Goal: Task Accomplishment & Management: Complete application form

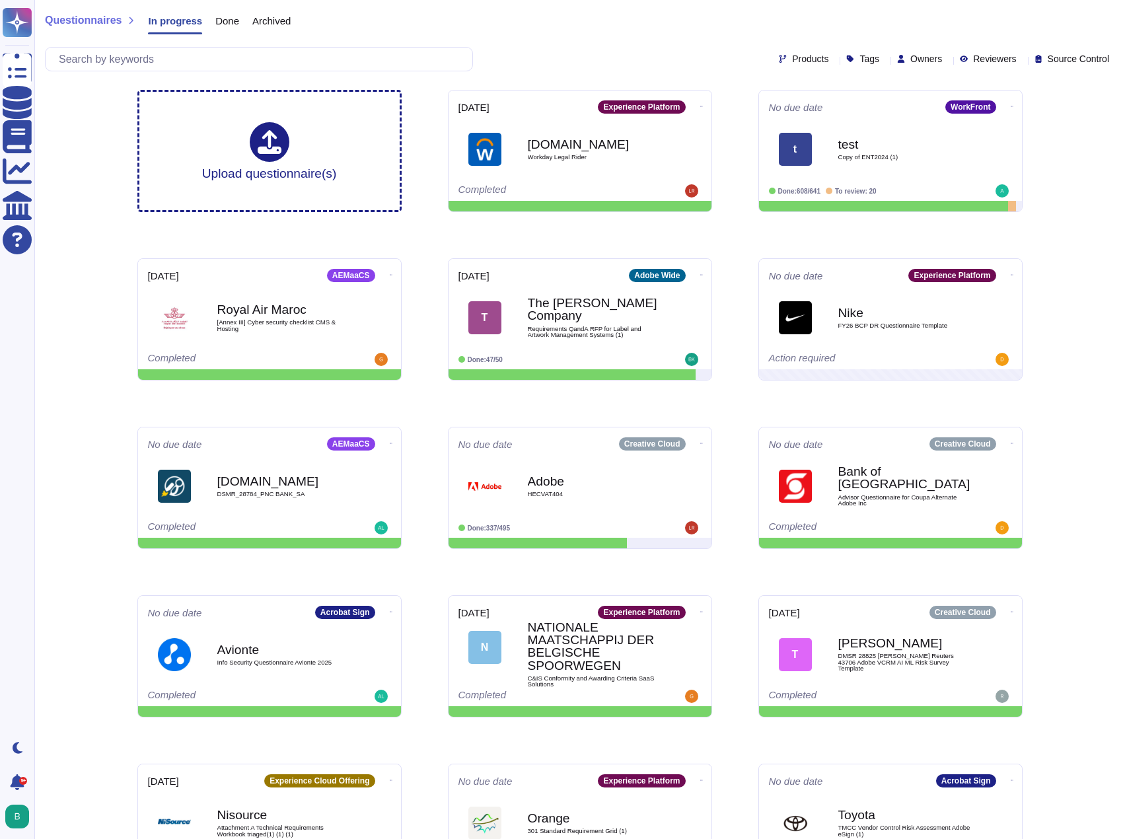
click at [567, 41] on div "Questionnaires In progress Done Archived Products Tags Owners Reviewers Source …" at bounding box center [579, 39] width 1091 height 79
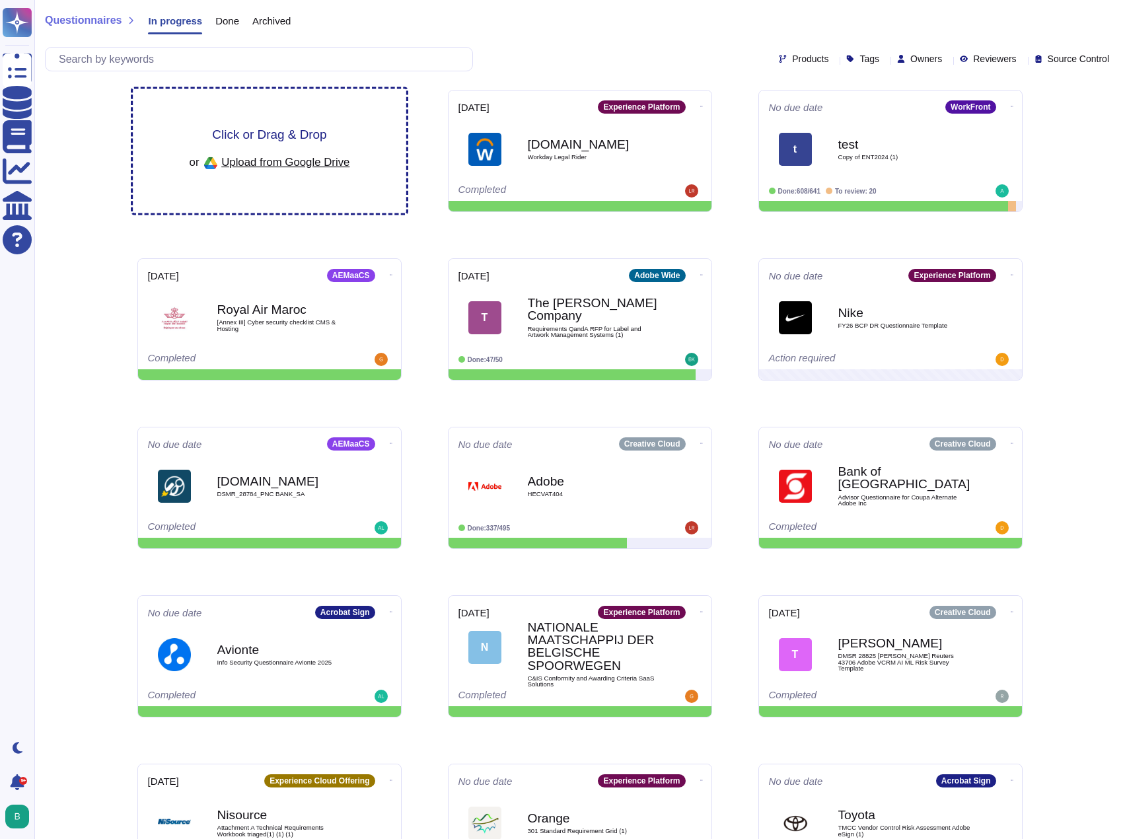
click at [305, 133] on span "Click or Drag & Drop" at bounding box center [269, 134] width 114 height 13
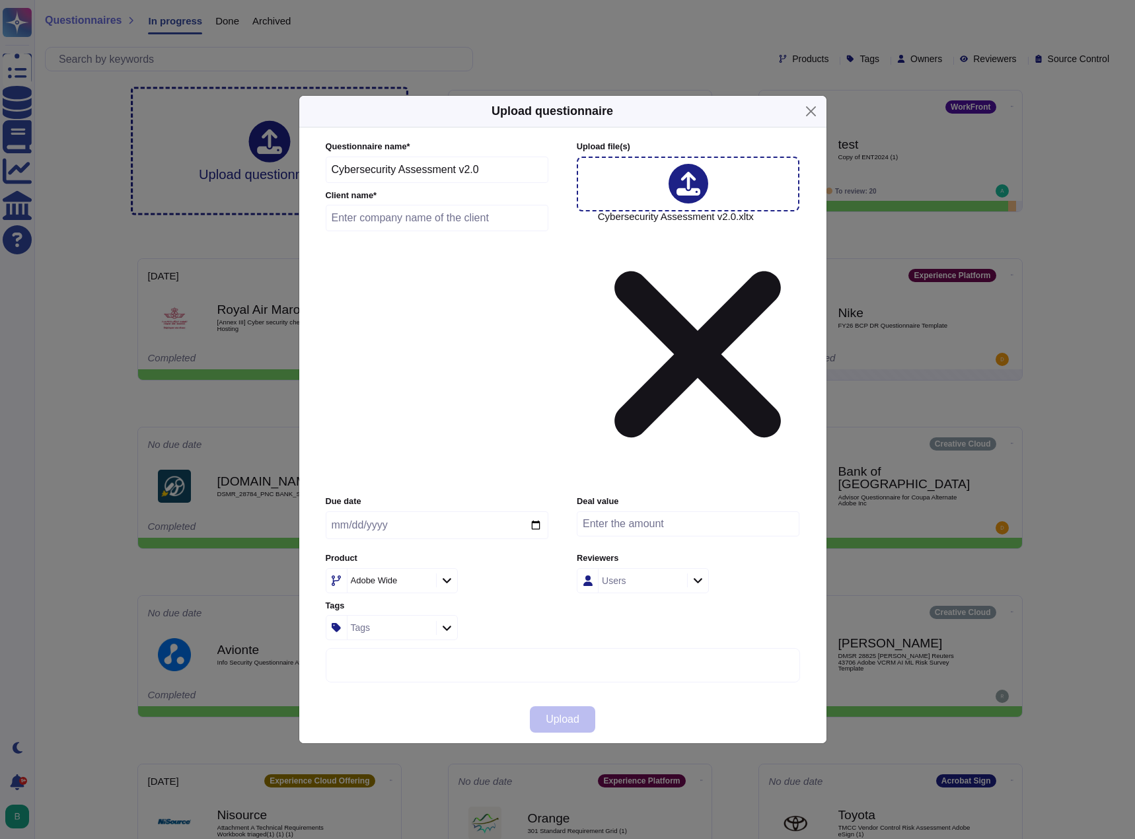
click at [431, 231] on input "text" at bounding box center [437, 218] width 223 height 26
drag, startPoint x: 427, startPoint y: 346, endPoint x: 324, endPoint y: 345, distance: 102.4
click at [324, 345] on div "Questionnaire name * Cybersecurity Assessment v2.0 Client name * ABC Upload fil…" at bounding box center [562, 412] width 501 height 569
type input "Australian Broadcasting Corporation"
click at [529, 511] on input "date" at bounding box center [437, 525] width 223 height 28
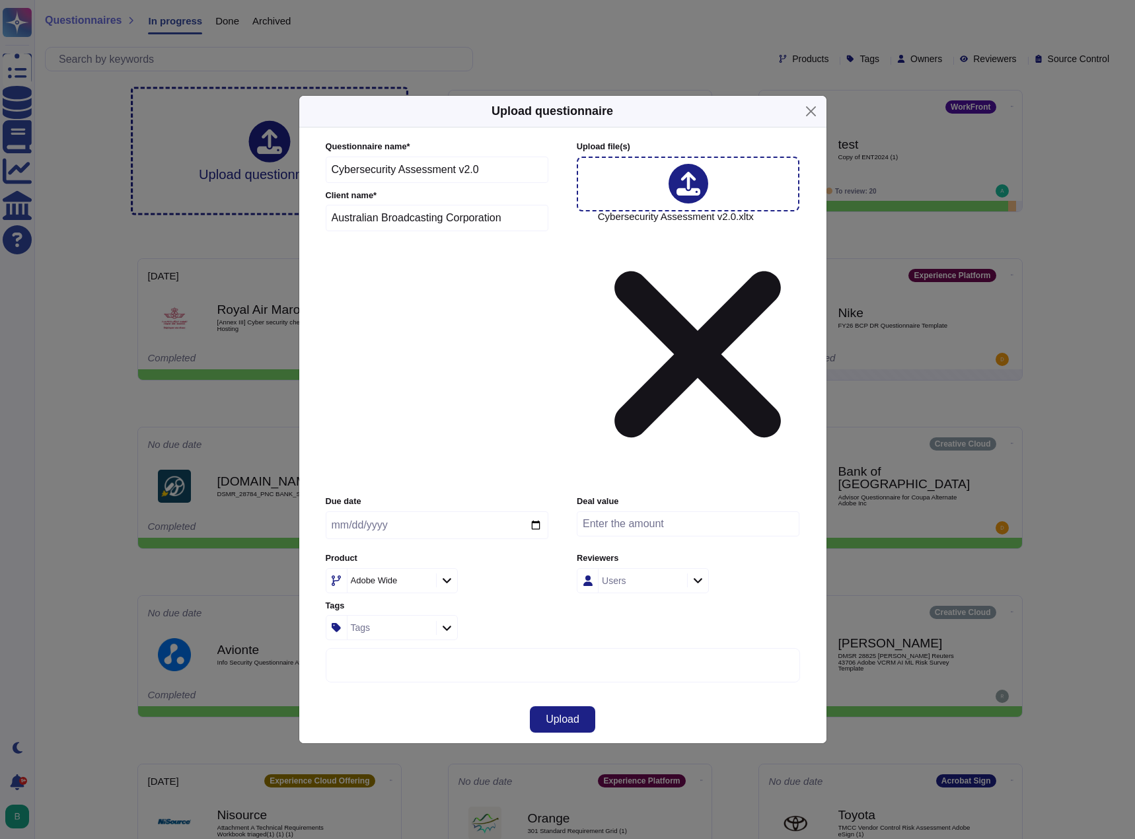
type input "2025-09-05"
click at [443, 645] on icon at bounding box center [548, 750] width 211 height 211
click at [450, 575] on icon at bounding box center [447, 580] width 10 height 11
click at [390, 566] on span "WorkFront" at bounding box center [367, 572] width 46 height 12
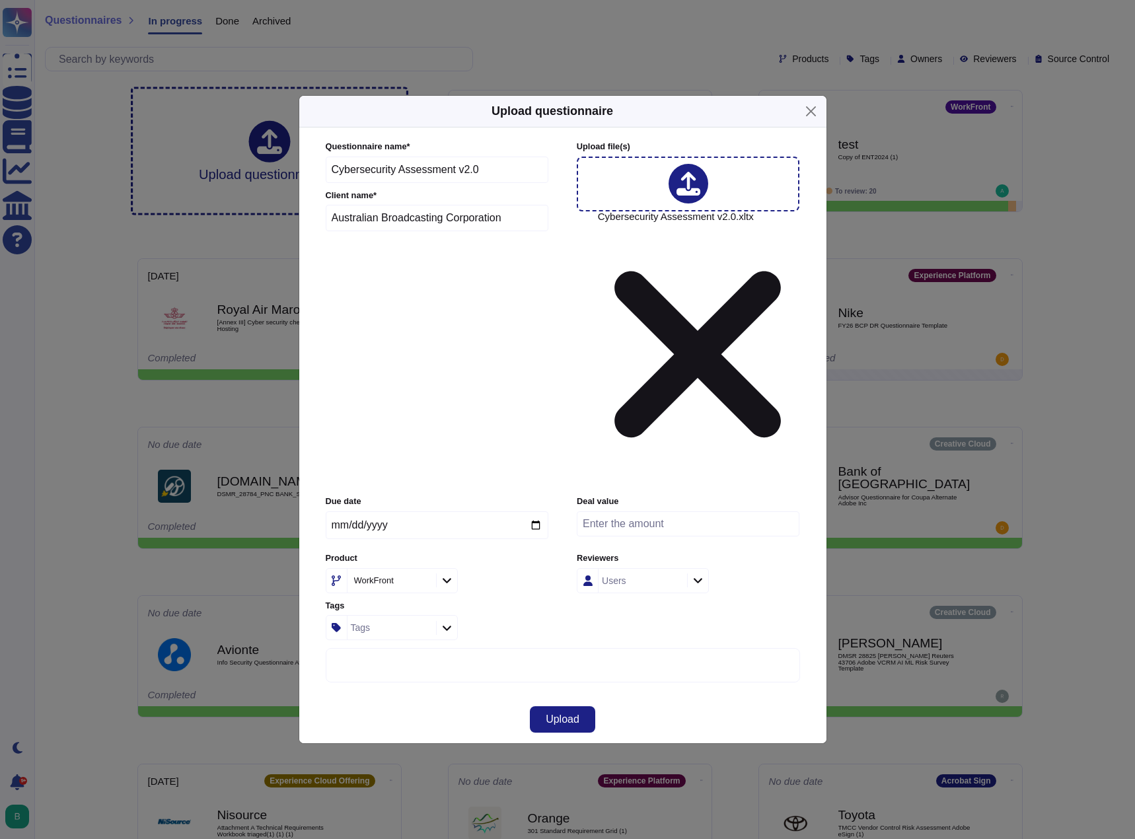
click at [541, 552] on div "Product WorkFront" at bounding box center [437, 572] width 223 height 41
click at [601, 495] on div "Due date 2025-09-05 Deal value Product WorkFront Reviewers Users Tags Tags" at bounding box center [563, 567] width 474 height 145
click at [554, 714] on span "Upload" at bounding box center [563, 719] width 34 height 11
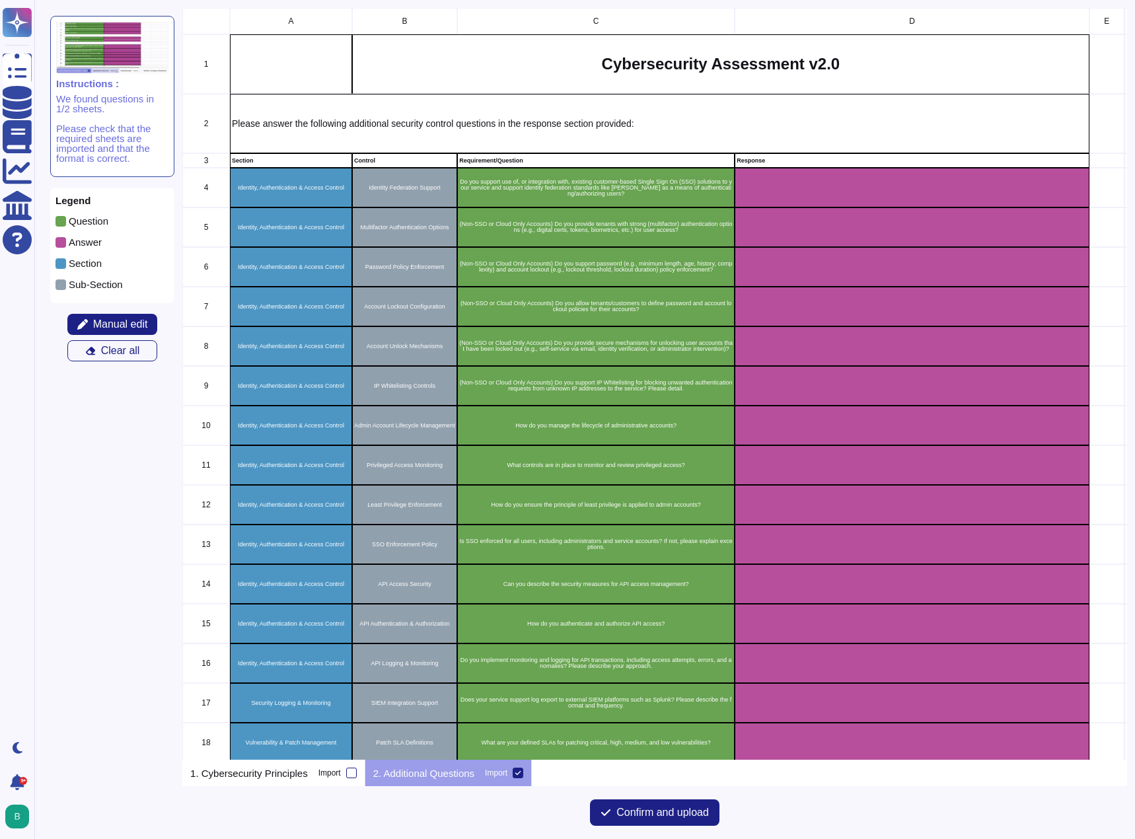
scroll to position [742, 935]
click at [261, 772] on p "1. Cybersecurity Principles" at bounding box center [249, 773] width 118 height 10
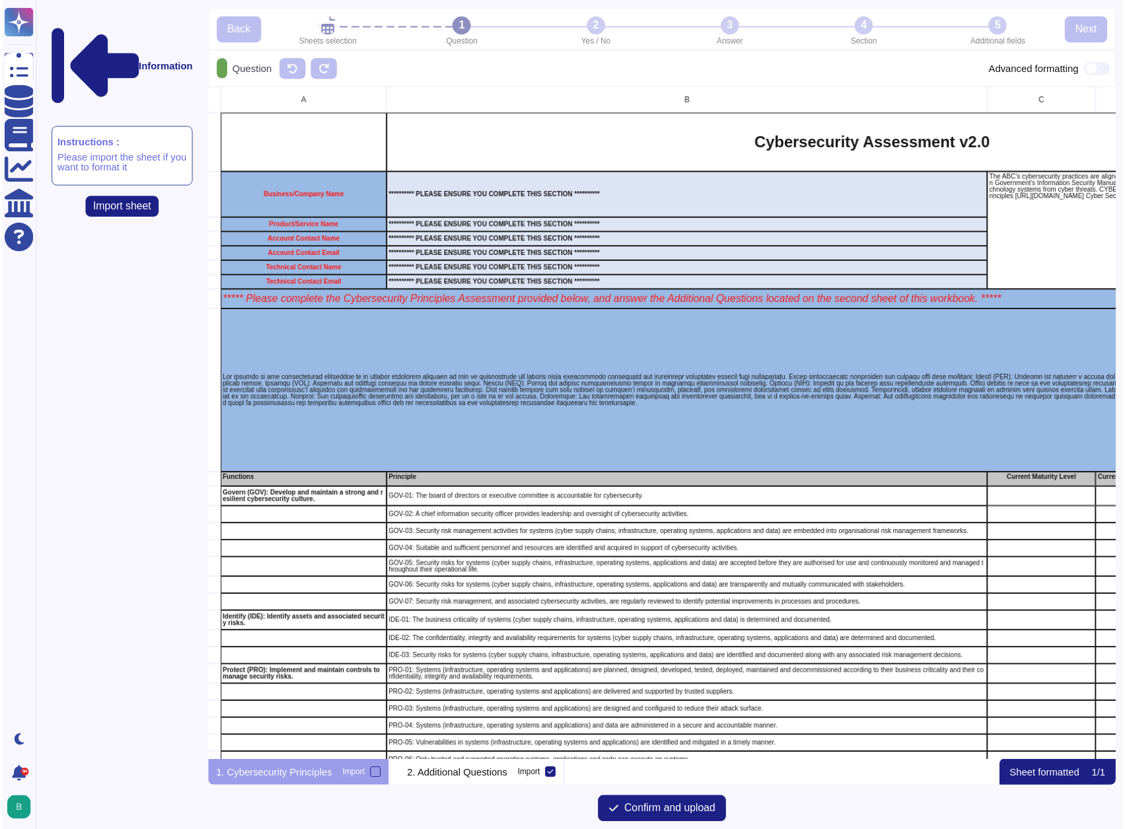
scroll to position [0, 0]
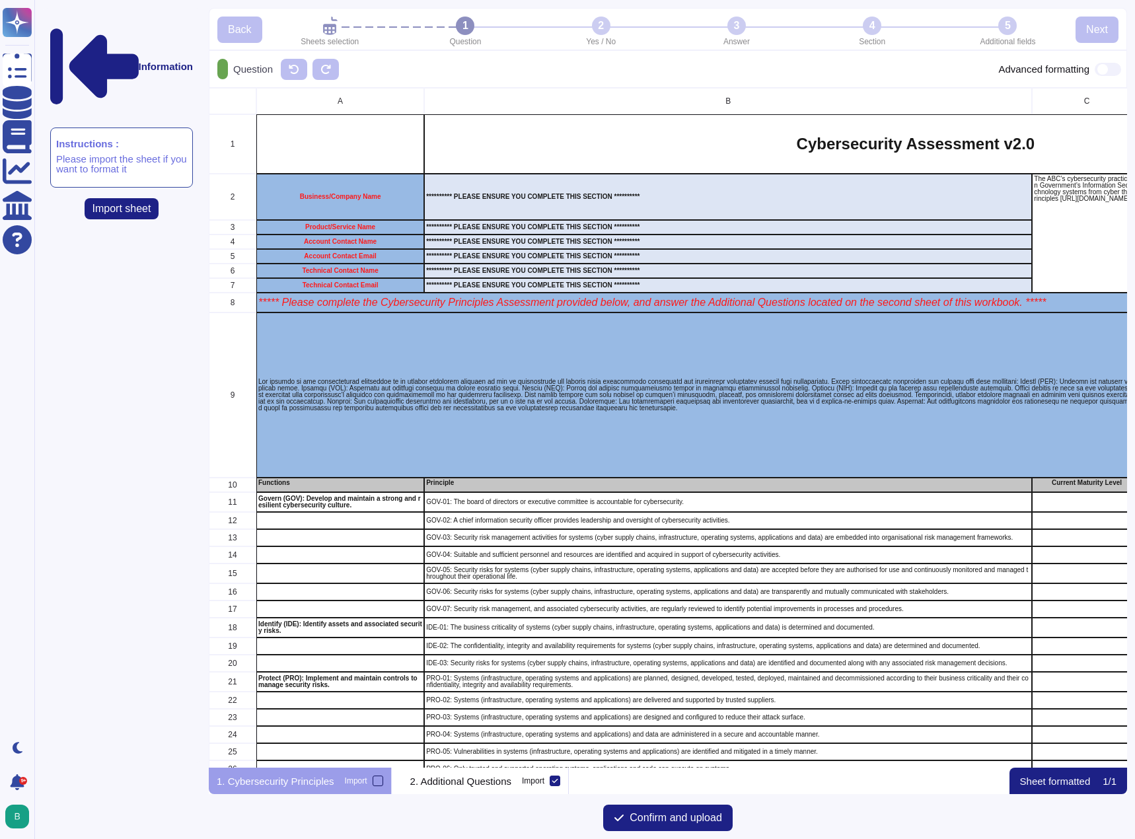
click at [376, 783] on div at bounding box center [378, 781] width 11 height 11
click at [0, 0] on input "Import" at bounding box center [0, 0] width 0 height 0
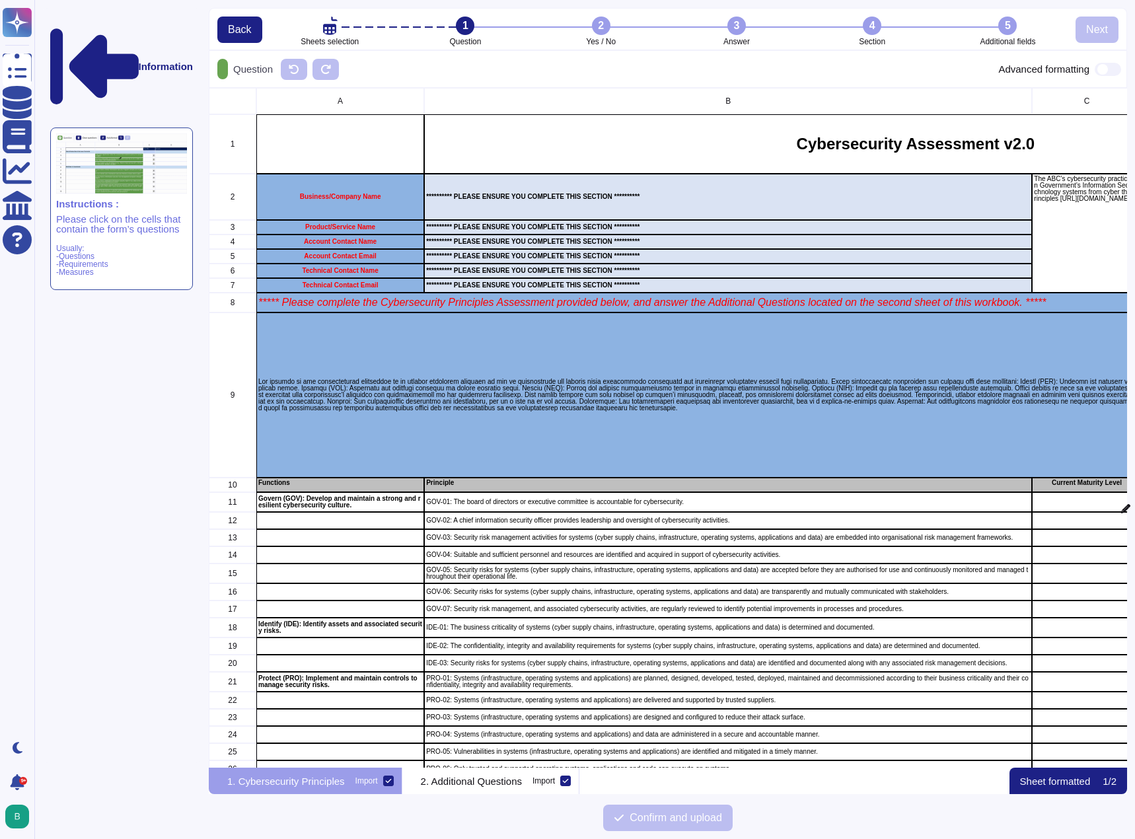
scroll to position [670, 908]
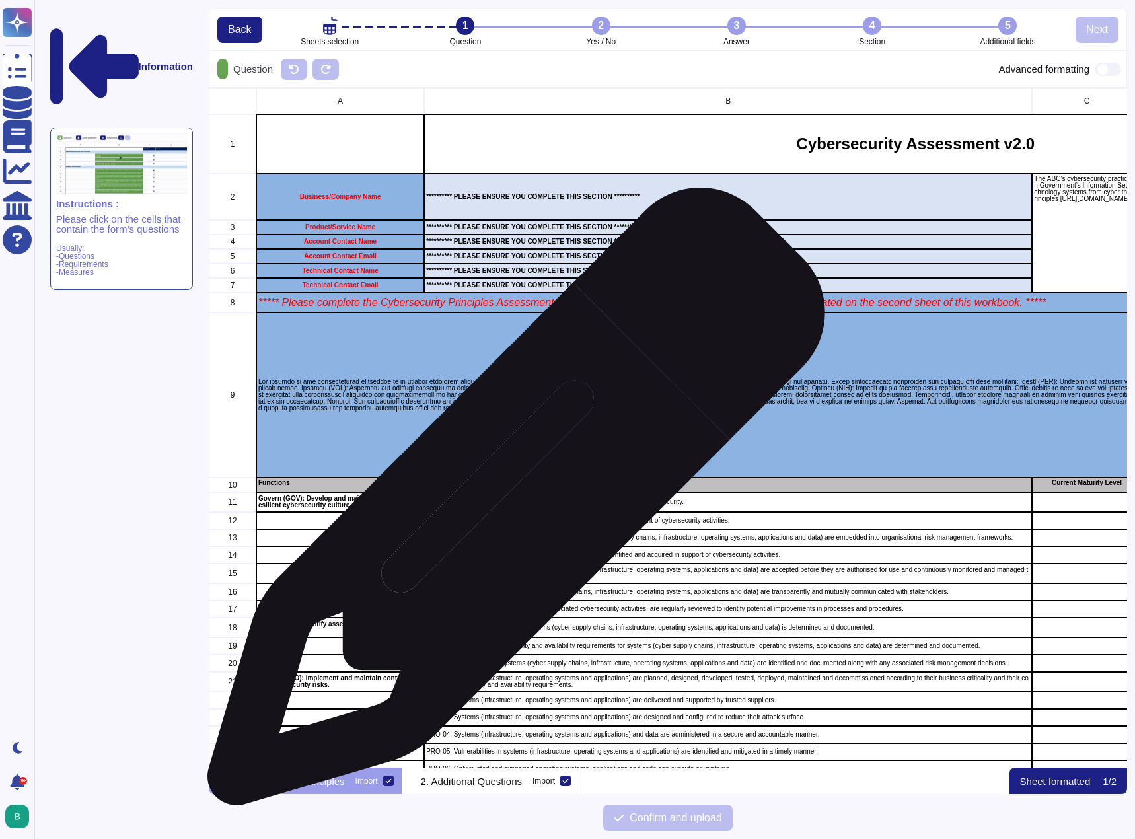
click at [511, 503] on p "GOV-01: The board of directors or executive committee is accountable for cybers…" at bounding box center [728, 502] width 604 height 7
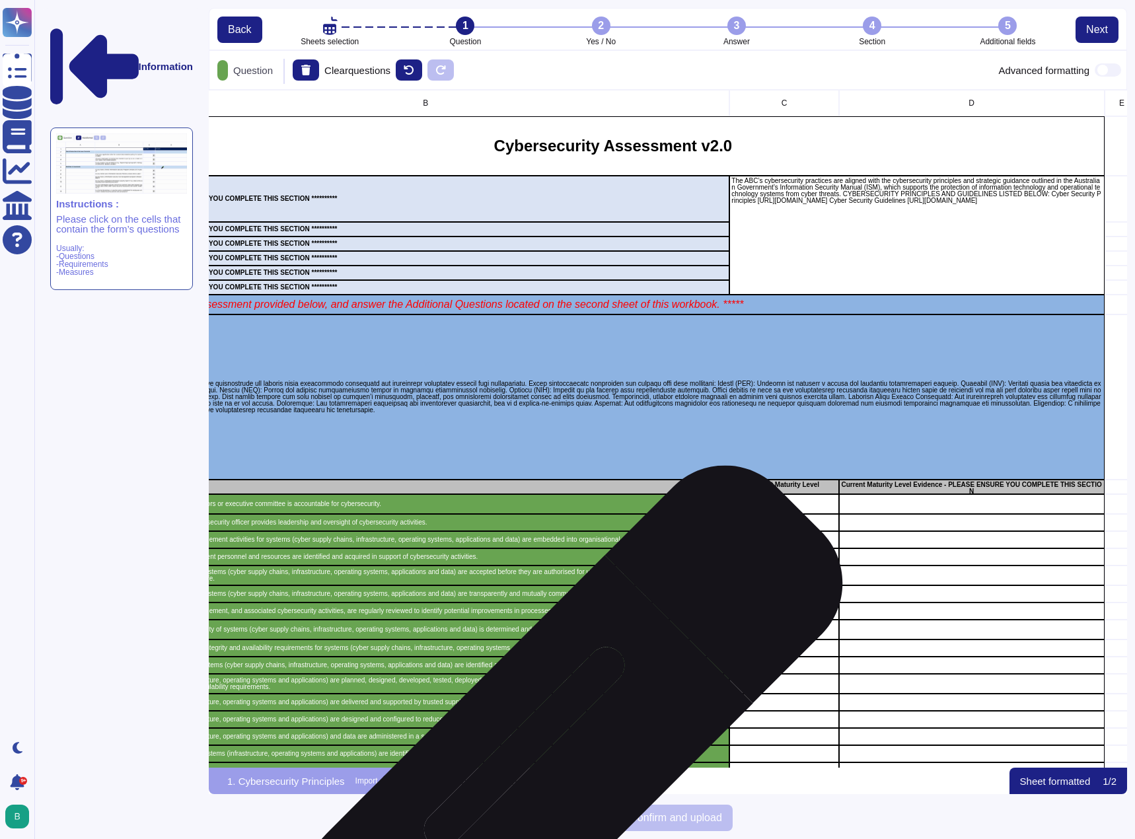
scroll to position [0, 306]
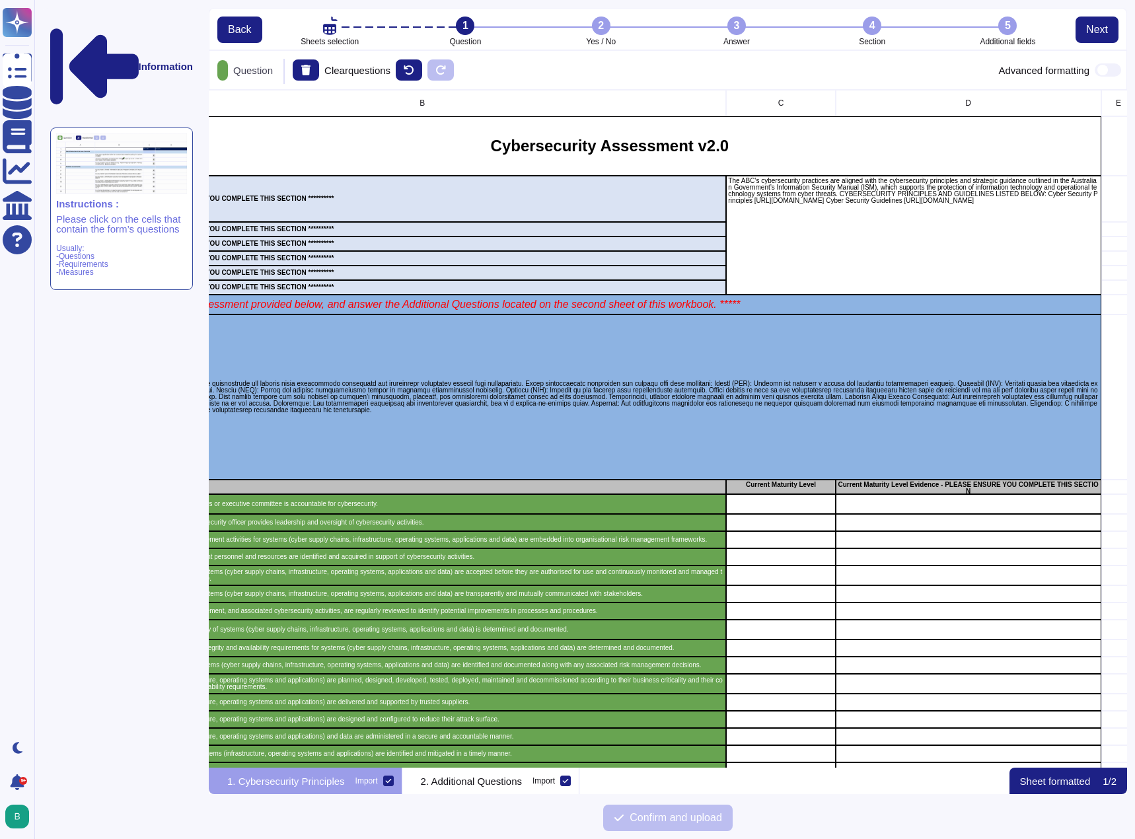
click at [495, 64] on div "Question Clear questions Advanced formatting" at bounding box center [668, 70] width 918 height 40
click at [599, 26] on div "2" at bounding box center [601, 26] width 18 height 18
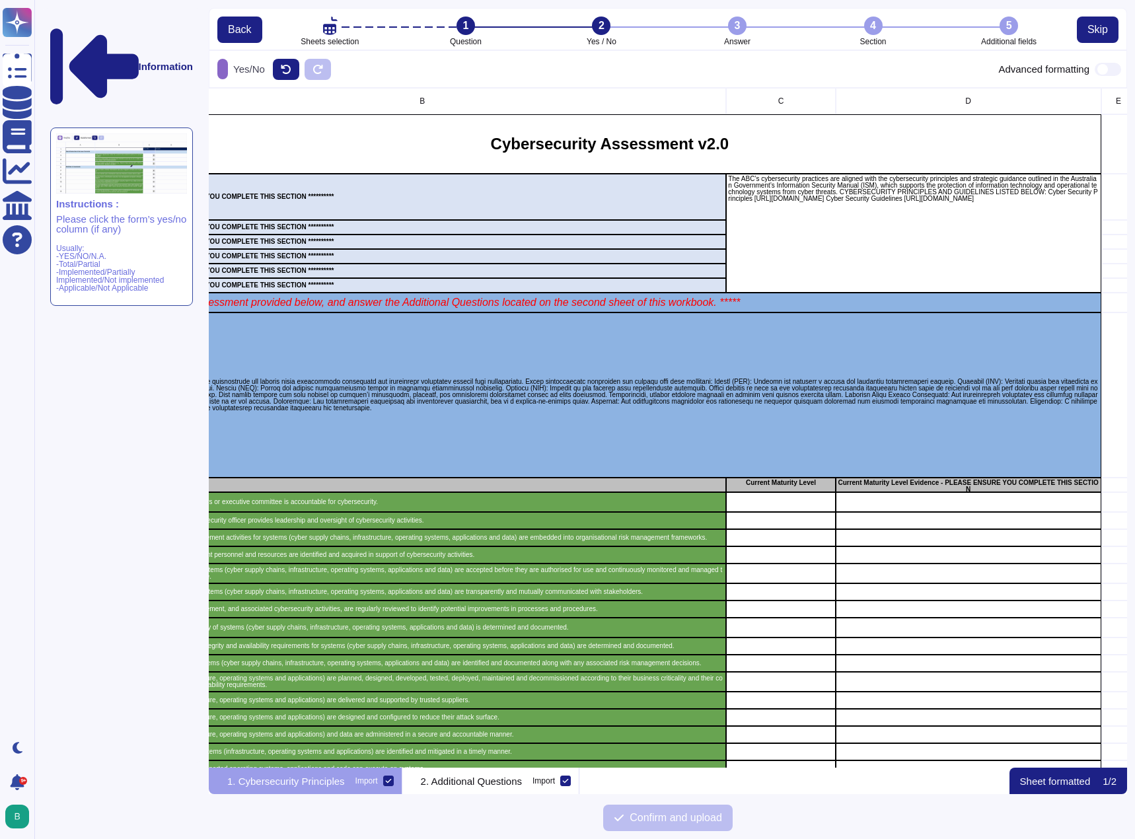
scroll to position [670, 908]
click at [739, 26] on div "3" at bounding box center [737, 26] width 18 height 18
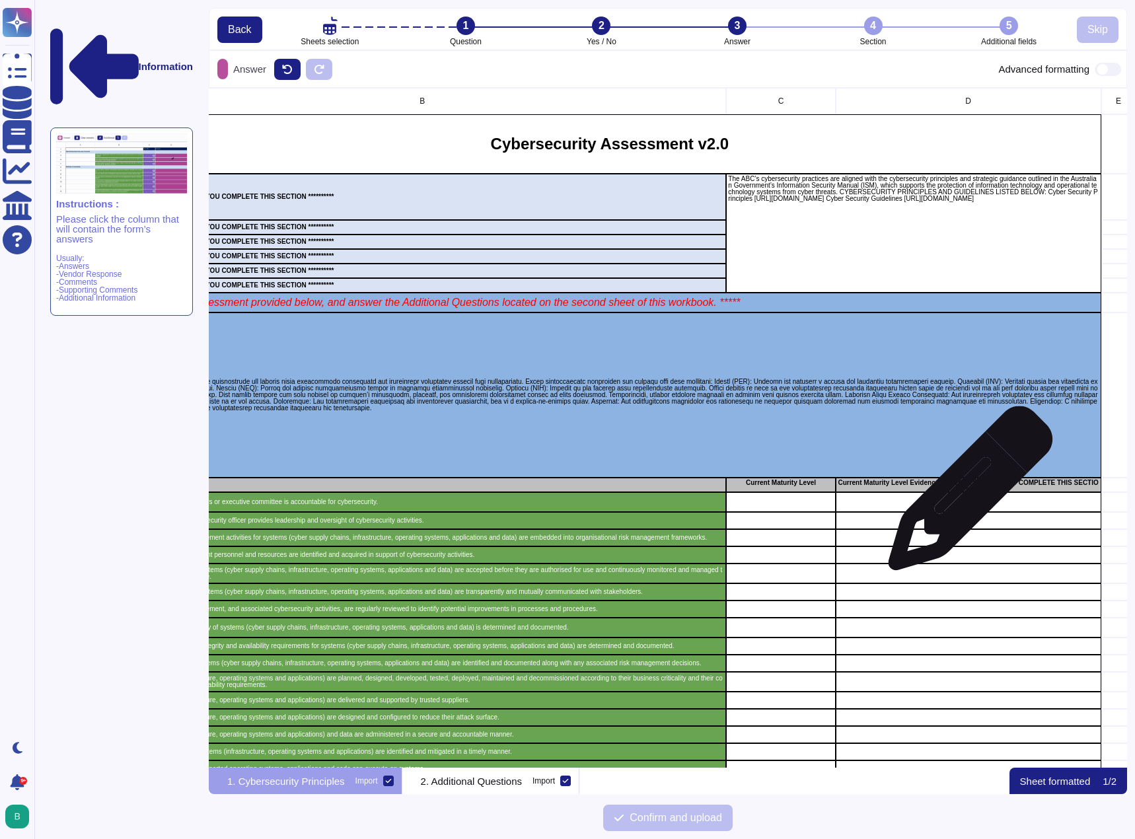
click at [965, 495] on div "grid" at bounding box center [969, 502] width 266 height 20
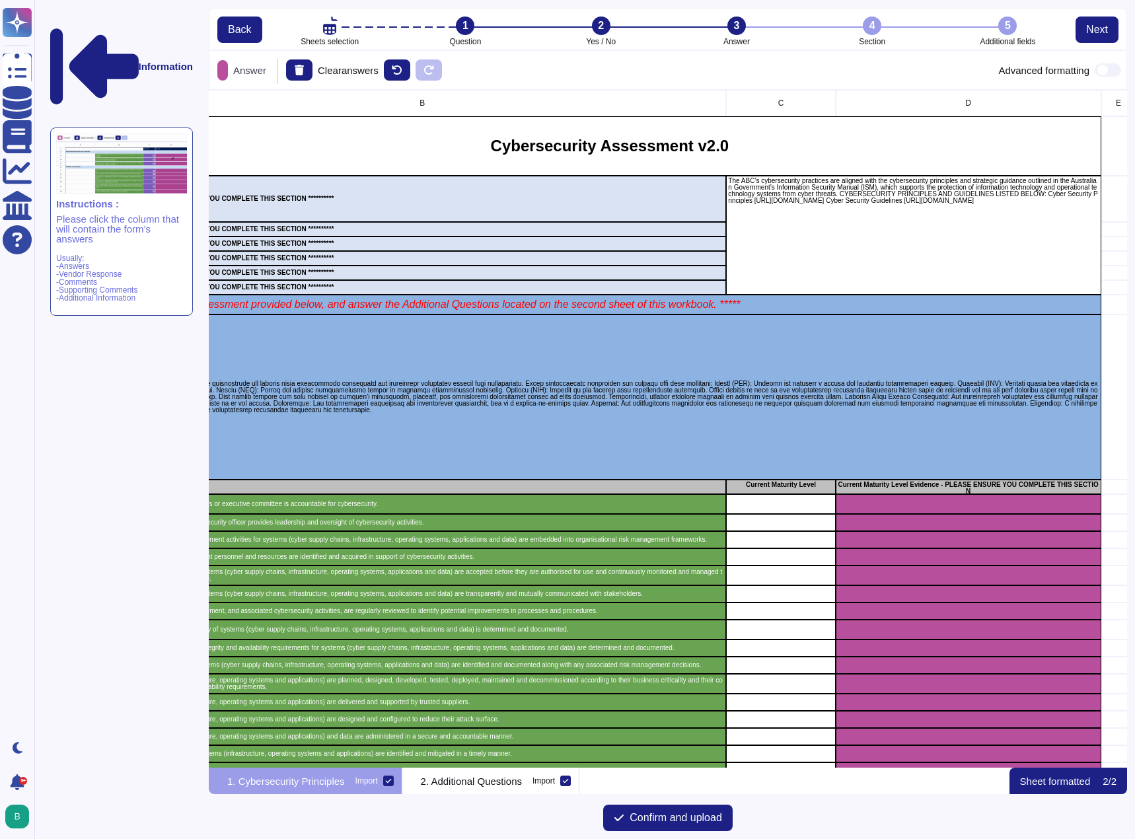
click at [863, 22] on div "4" at bounding box center [872, 26] width 18 height 18
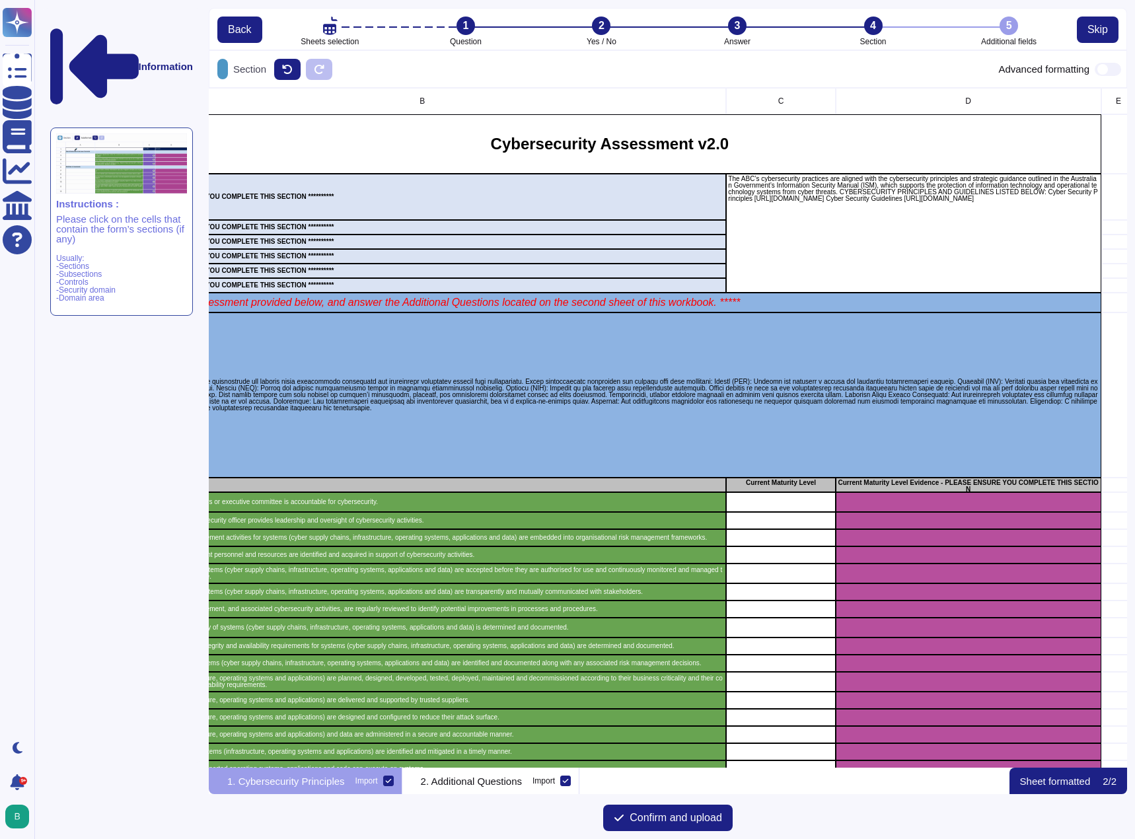
scroll to position [670, 908]
click at [878, 29] on div "4" at bounding box center [873, 26] width 18 height 18
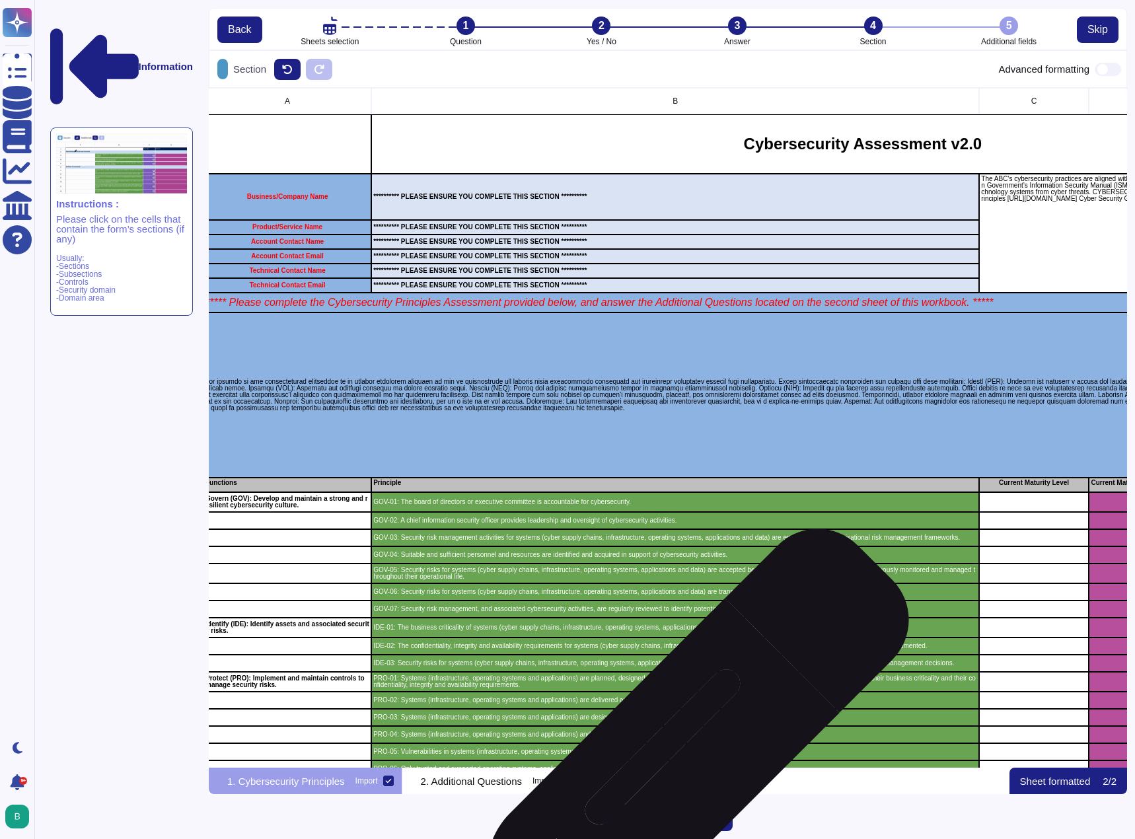
scroll to position [0, 0]
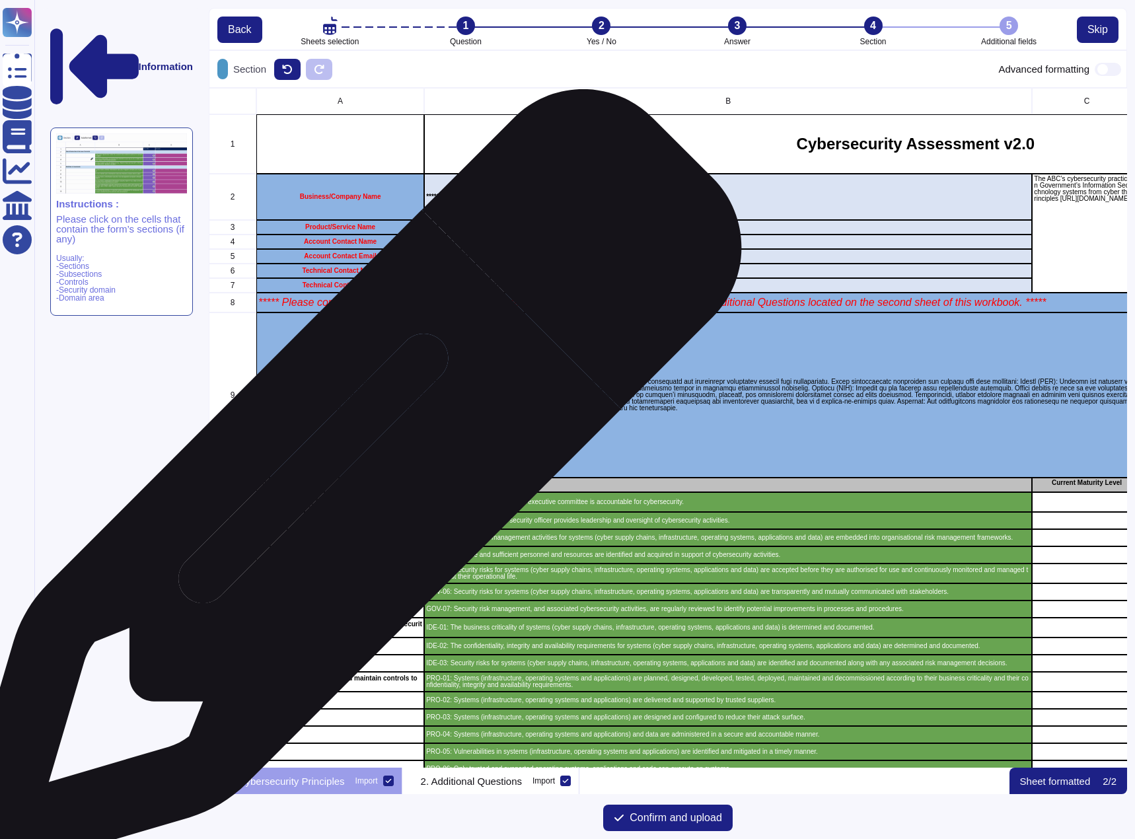
click at [345, 489] on div "Functions" at bounding box center [340, 485] width 168 height 15
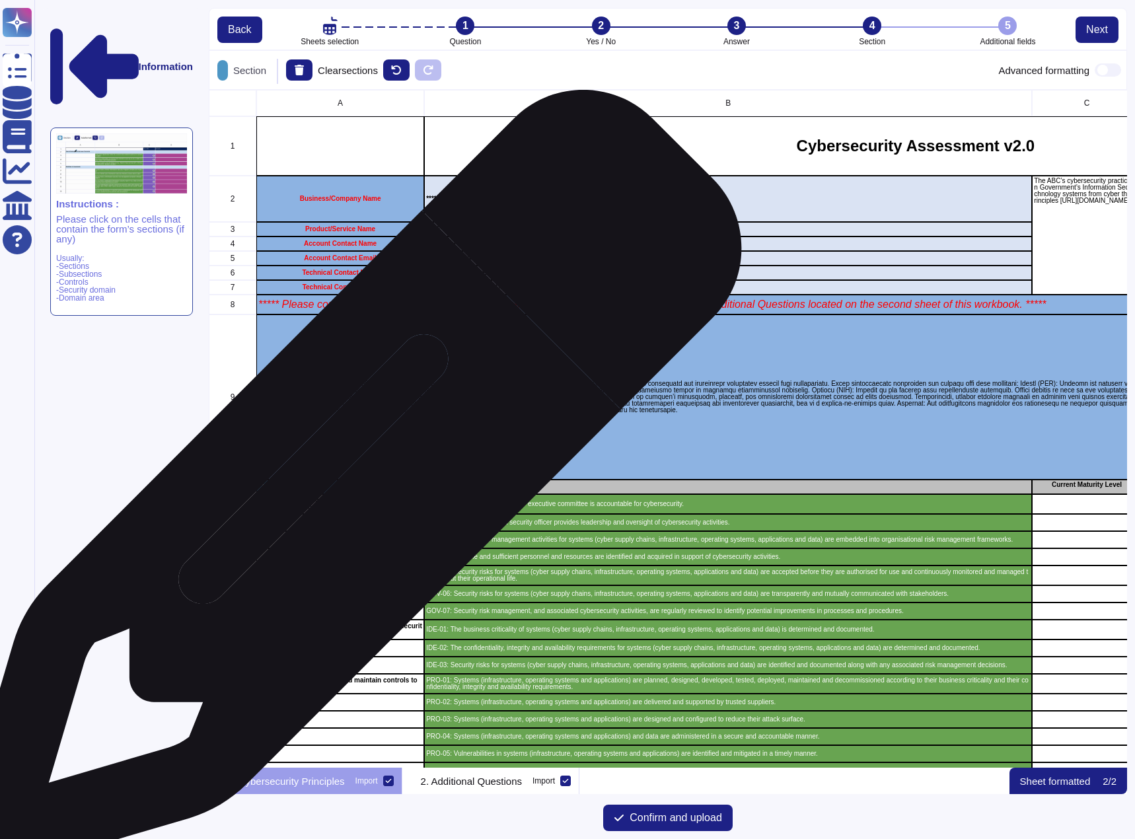
scroll to position [668, 908]
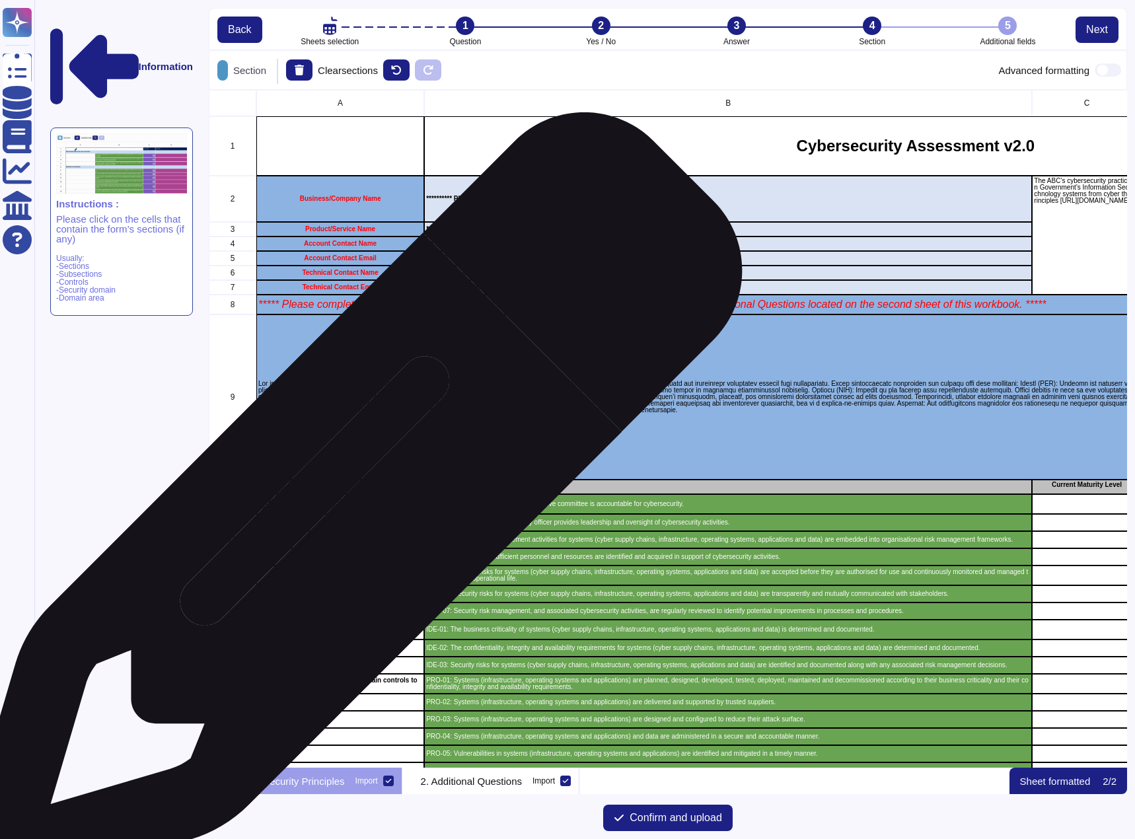
click at [346, 511] on p "Govern (GOV): Develop and maintain a strong and resilient cybersecurity culture." at bounding box center [340, 503] width 164 height 13
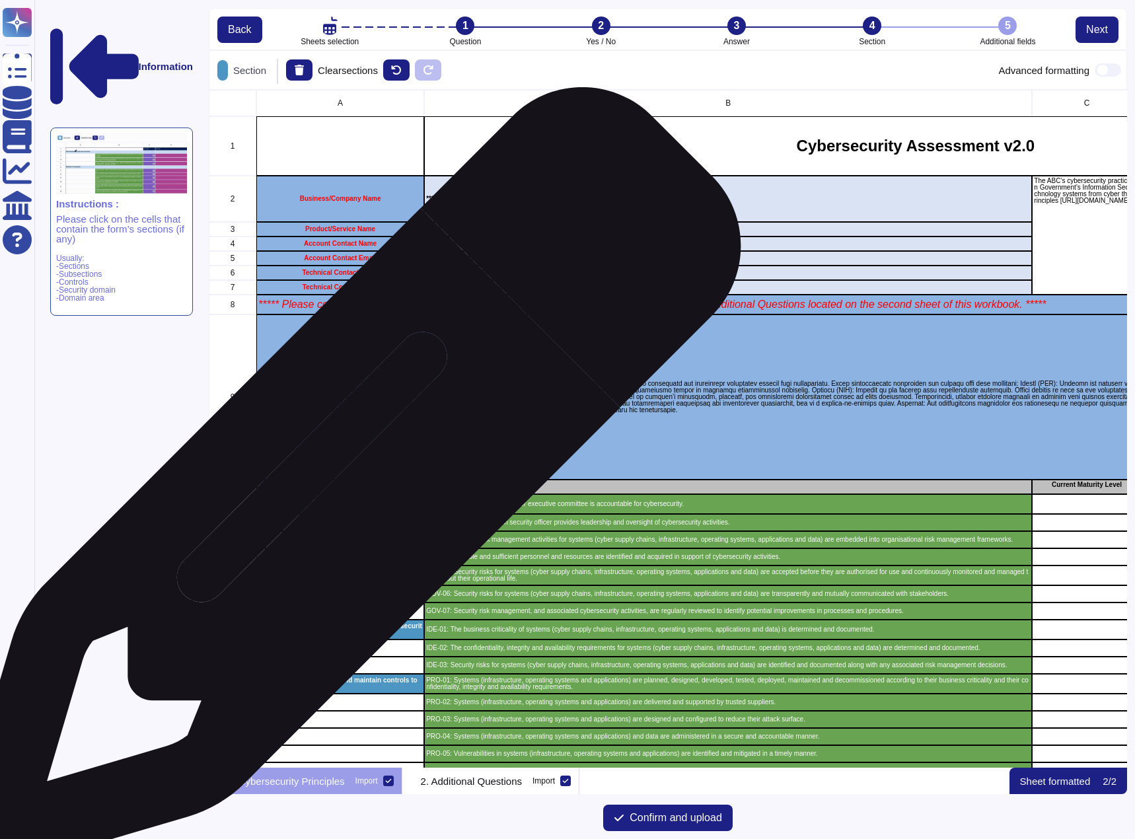
click at [344, 487] on p "Functions" at bounding box center [340, 485] width 164 height 7
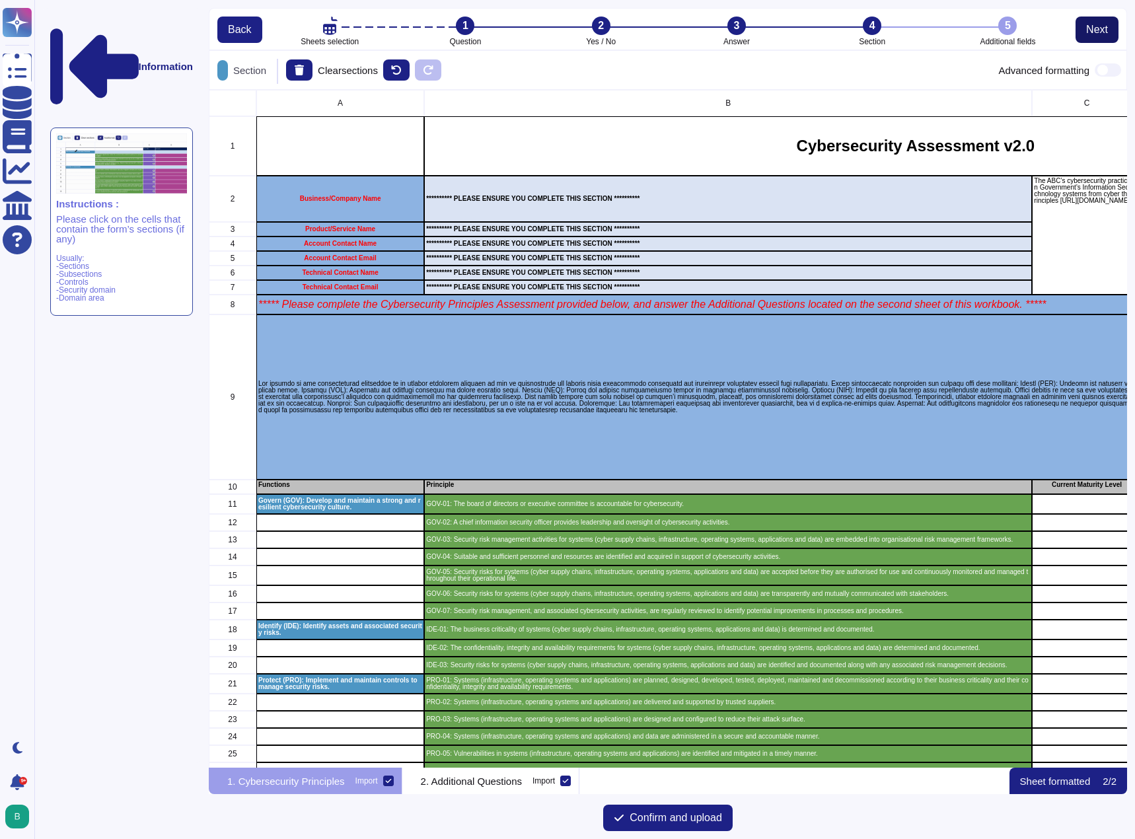
click at [1089, 28] on span "Next" at bounding box center [1097, 29] width 22 height 11
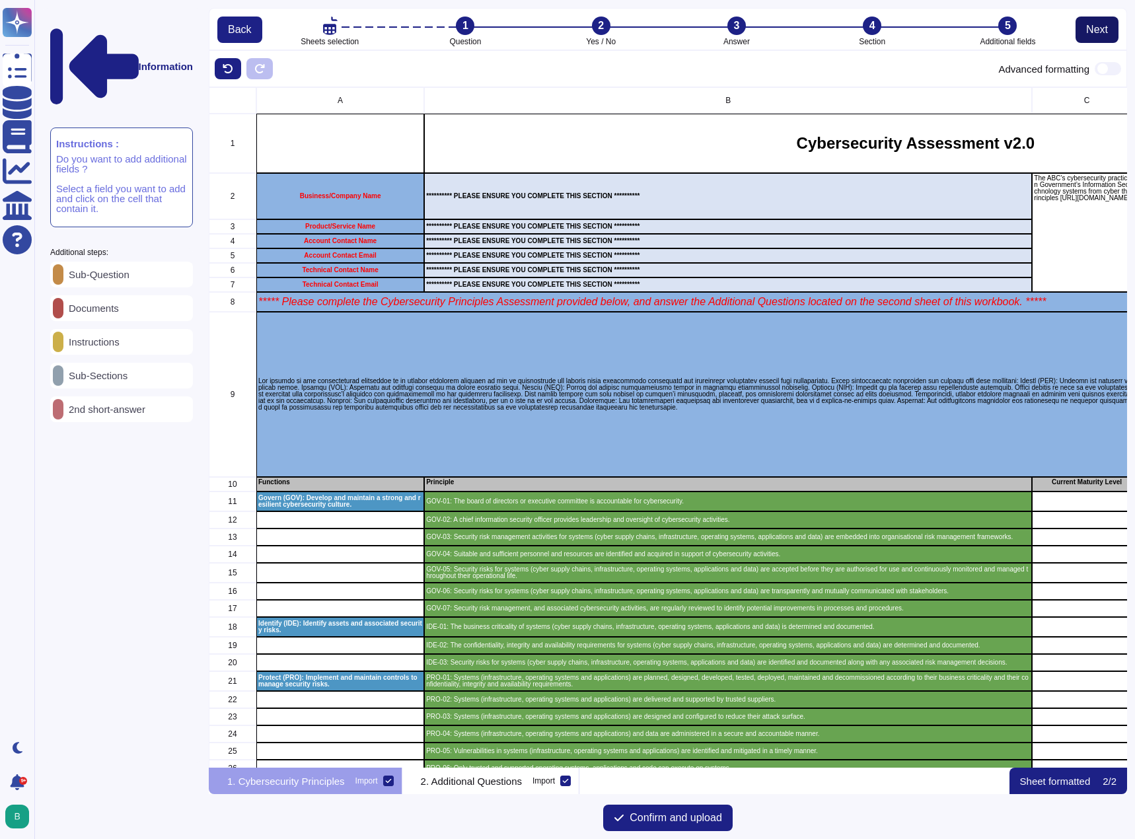
click at [1089, 28] on span "Next" at bounding box center [1097, 29] width 22 height 11
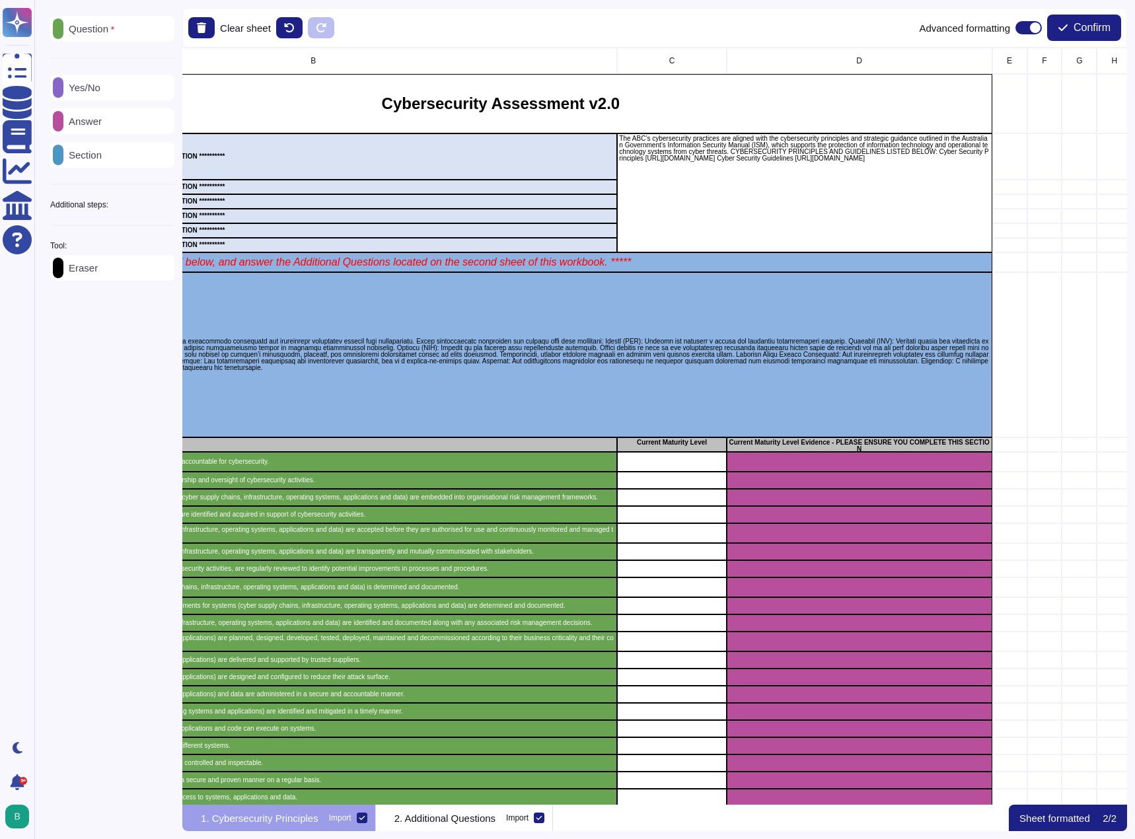
scroll to position [0, 392]
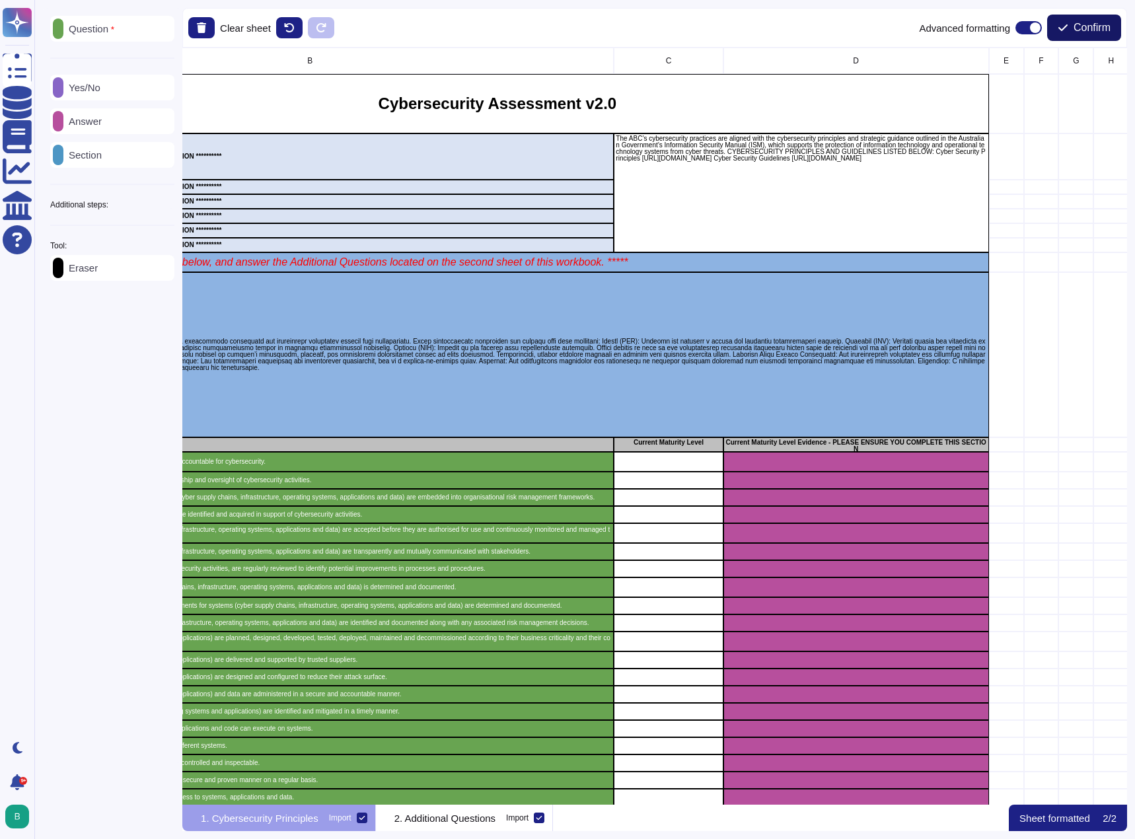
click at [1098, 26] on span "Confirm" at bounding box center [1092, 27] width 37 height 11
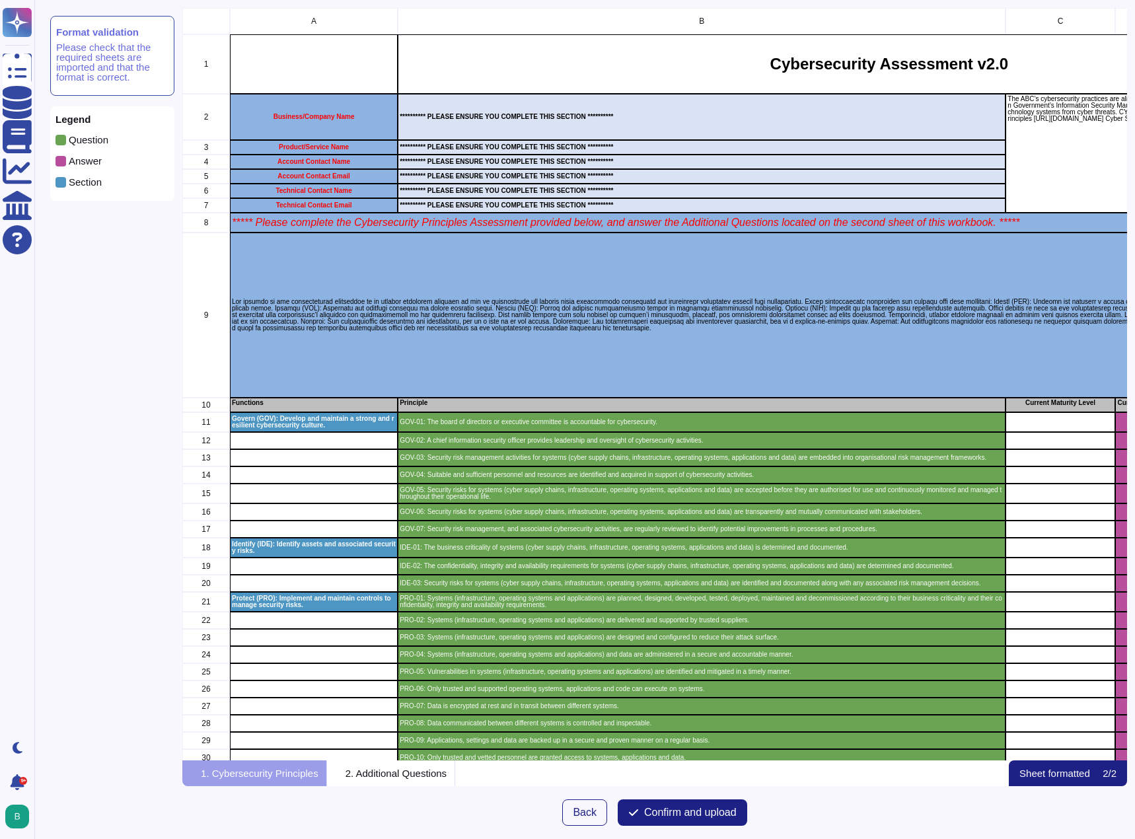
scroll to position [743, 935]
click at [659, 807] on span "Confirm and upload" at bounding box center [690, 812] width 92 height 11
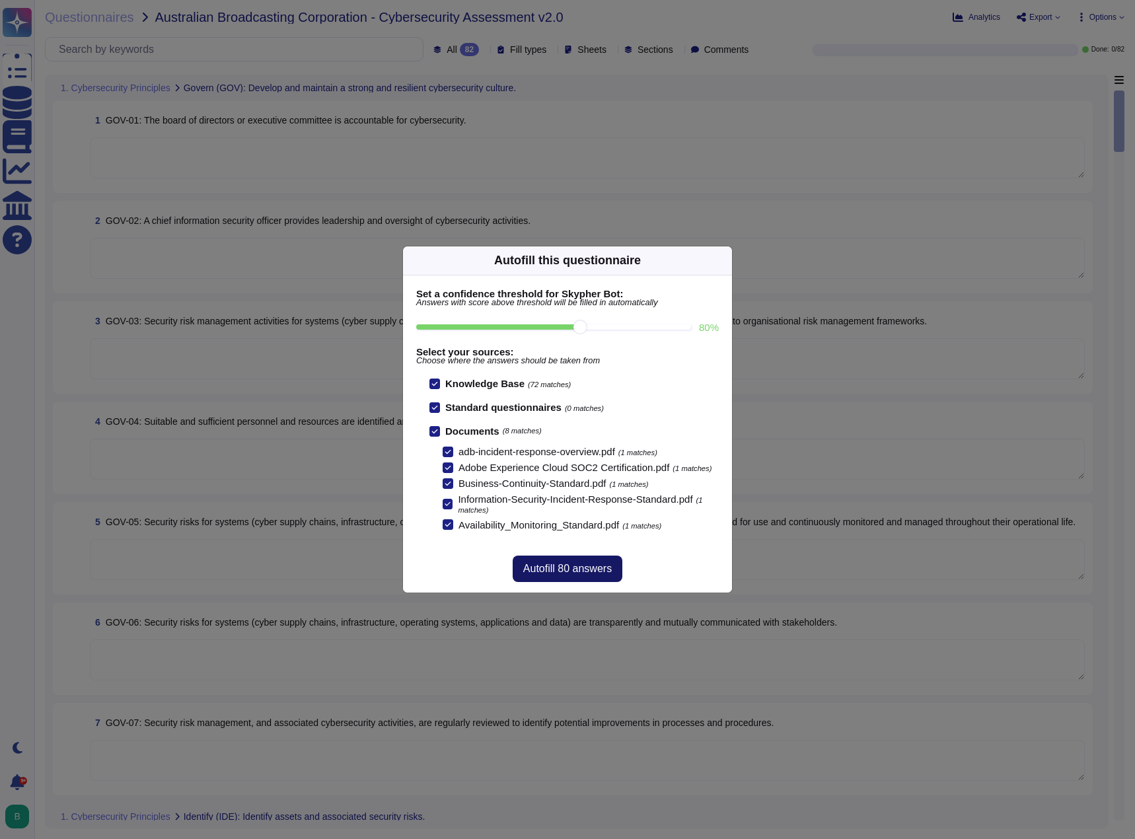
click at [552, 571] on span "Autofill 80 answers" at bounding box center [567, 569] width 89 height 11
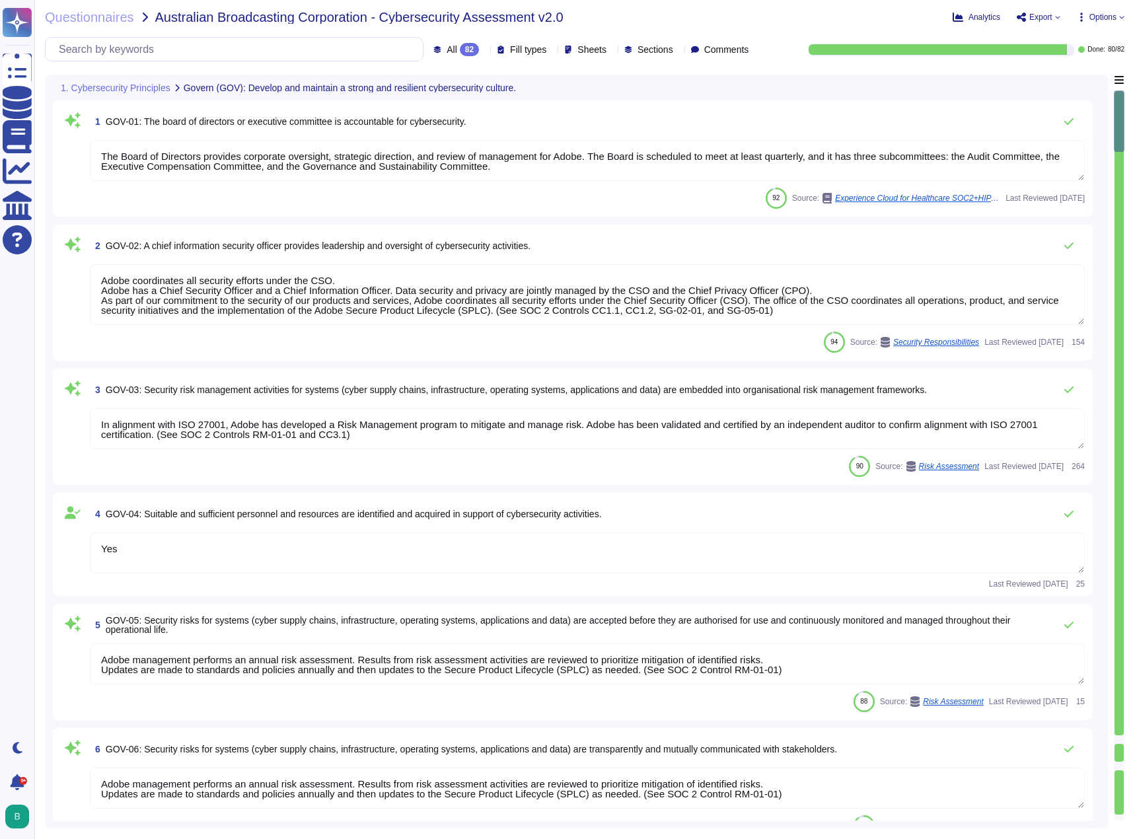
type textarea "The Board of Directors provides corporate oversight, strategic direction, and r…"
type textarea "Adobe coordinates all security efforts under the CSO. Adobe has a Chief Securit…"
type textarea "In alignment with ISO 27001, Adobe has developed a Risk Management program to m…"
type textarea "Yes"
type textarea "Adobe management performs an annual risk assessment. Results from risk assessme…"
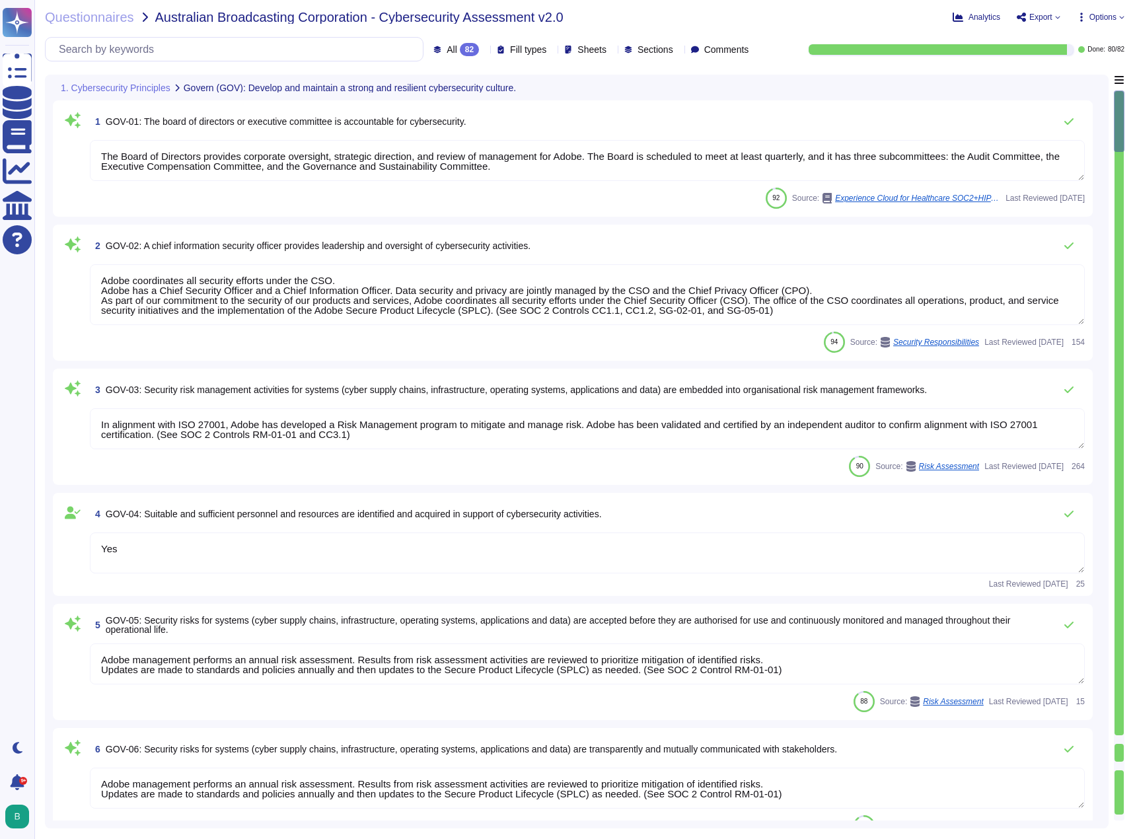
type textarea "Adobe management performs an annual risk assessment. Results from risk assessme…"
type textarea "This Standard establishes Adobe's framework for ensuring business applications …"
type textarea "Adobe's security policies are guided by a confidentiality integrity, and availa…"
click at [1118, 736] on div at bounding box center [1119, 739] width 9 height 9
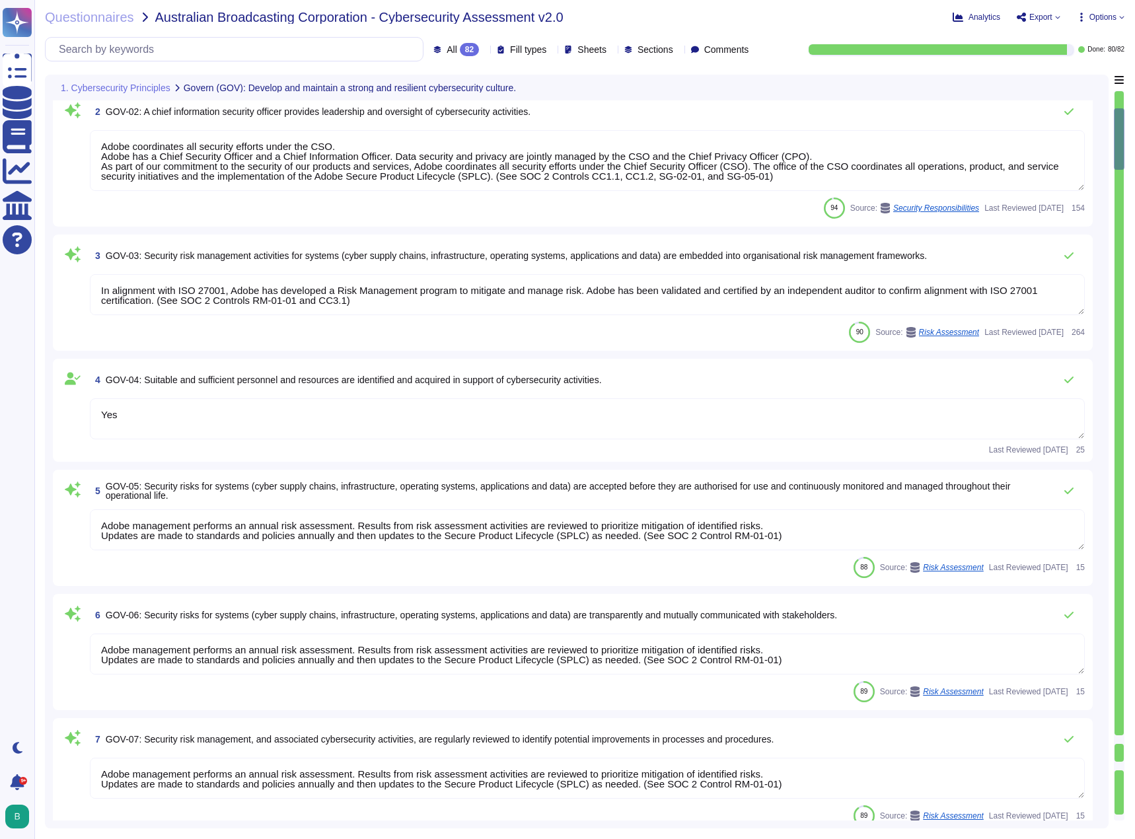
type textarea "In alignment with ISO 27001, Adobe has developed a Risk Management program to m…"
type textarea "Please see SOC 2 - Common Control Framework ( CCF ) / Control ID SG-02-02"
type textarea "Yes"
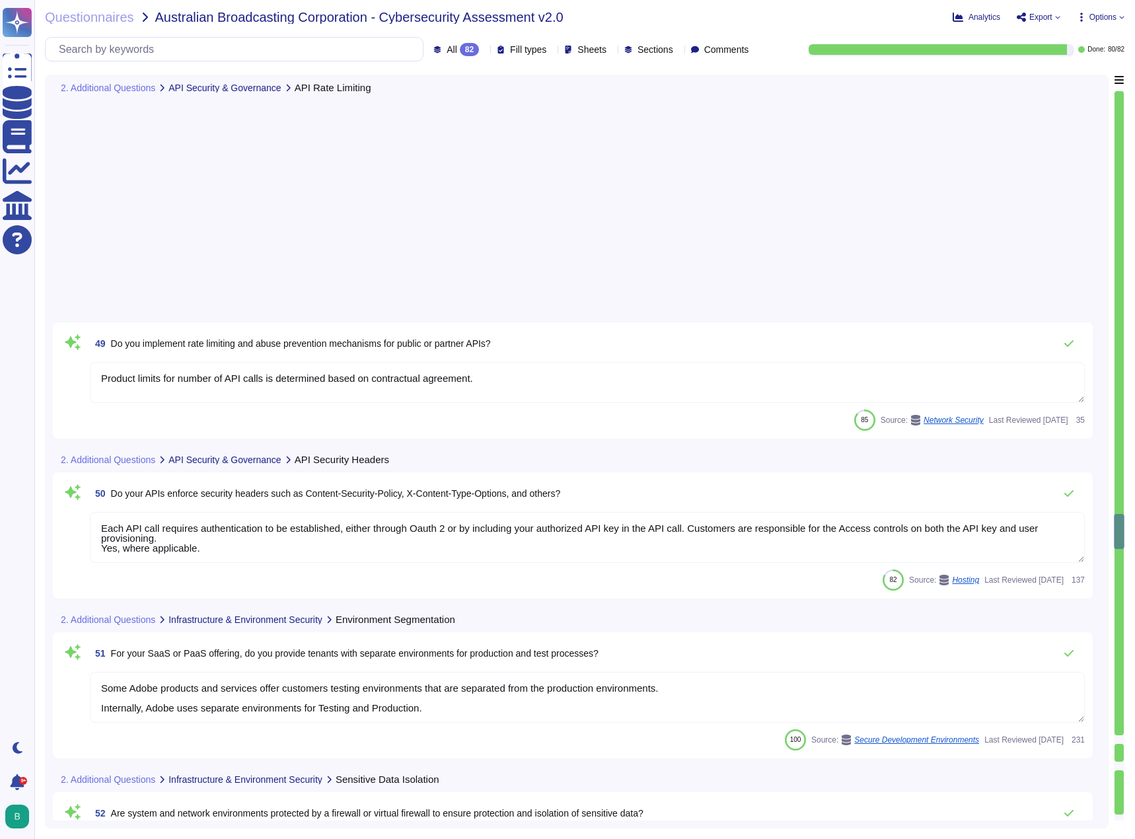
type textarea "Some Adobe products and services offer customers testing environments that are …"
type textarea "Host-based and network firewalls are in place, as well as strict firewall polic…"
type textarea "Adobe segregates developer and production environments."
type textarea "The Adobe Service Commitments page describes Adobe’s service availability for t…"
type textarea "Yes. As part of measuring the potential effects of business disruptions, the Re…"
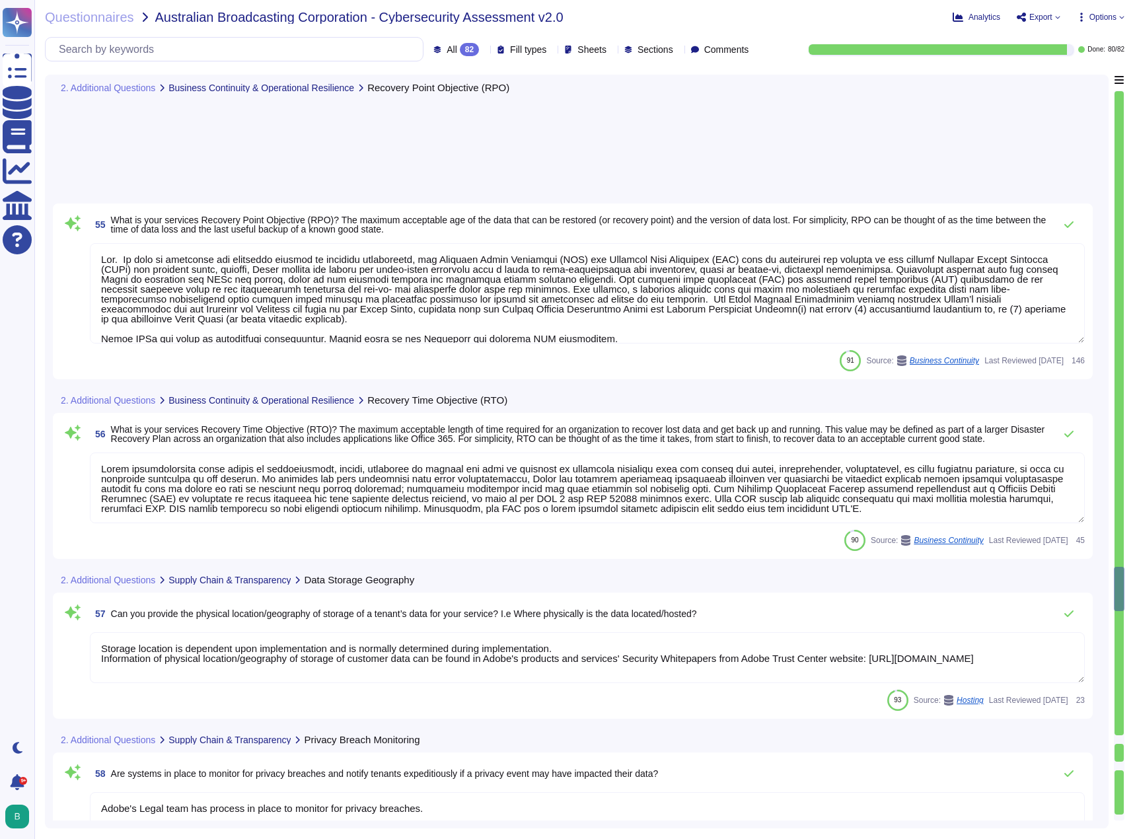
type textarea "Cloud unavailability could result in interruptions, delays, cessation of servic…"
type textarea "Storage location is dependent upon implementation and is normally determined du…"
type textarea "Adobe's Legal team has process in place to monitor for privacy breaches."
type textarea "Third-party agreements are reviewed by Adobe's Legal team. Provision for the se…"
type textarea "To protect from the physical layer up, Adobe has implemented a foundational fra…"
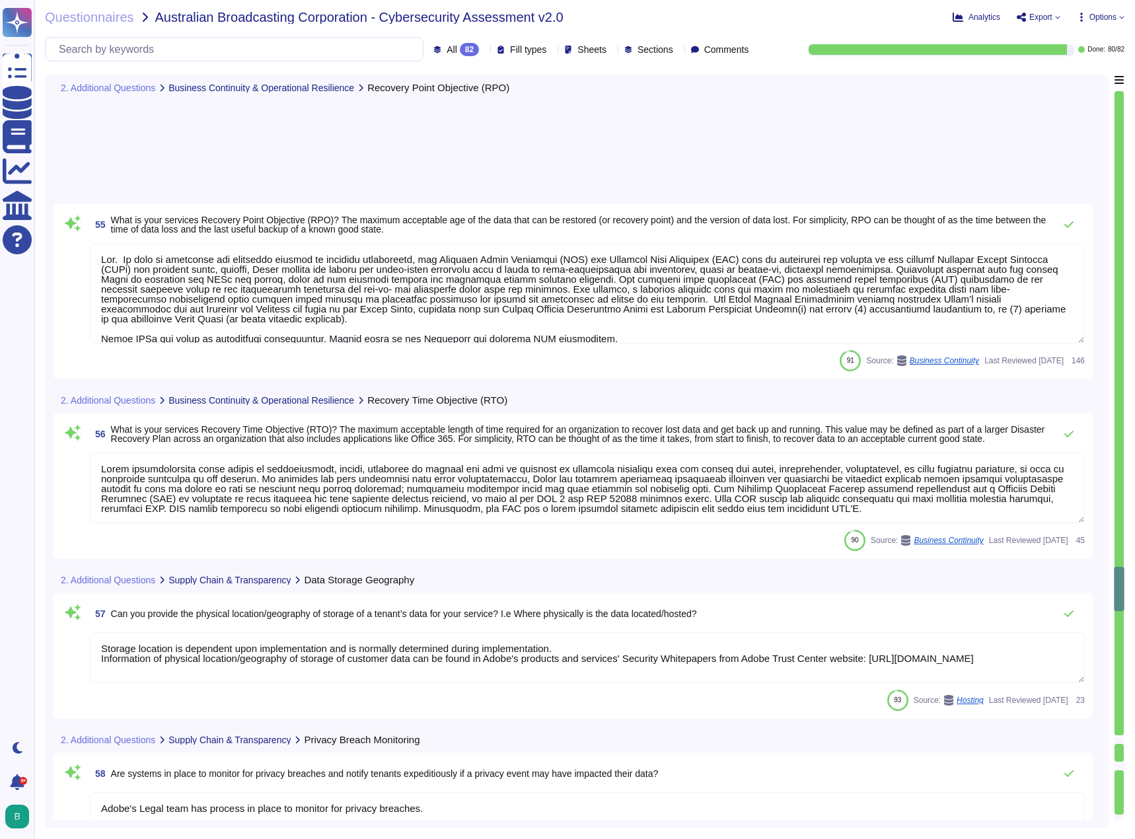
type textarea "Adobe policies, standards, procedures, and other internal documentation are con…"
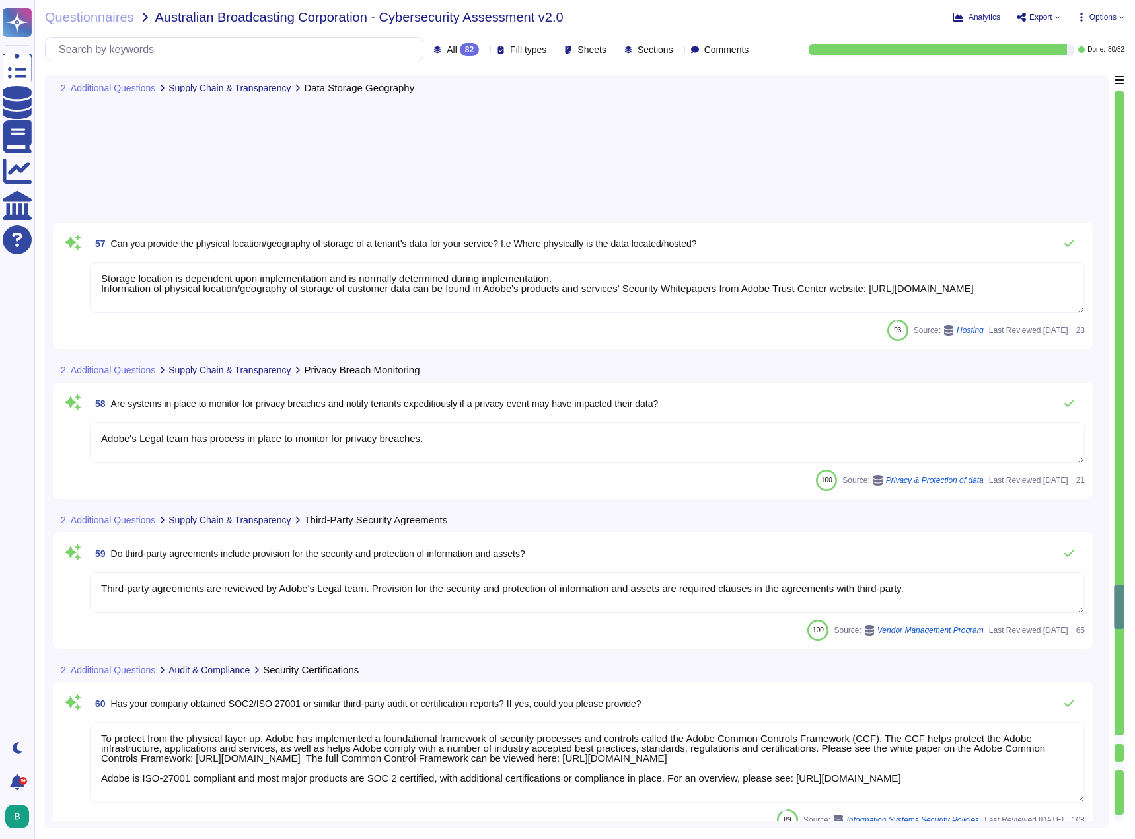
type textarea "Adobes privacy policy is available here: http://www.adobe.com/privacy/policy.ht…"
type textarea "The Incident Response Plan and associated procedures are tested and documented …"
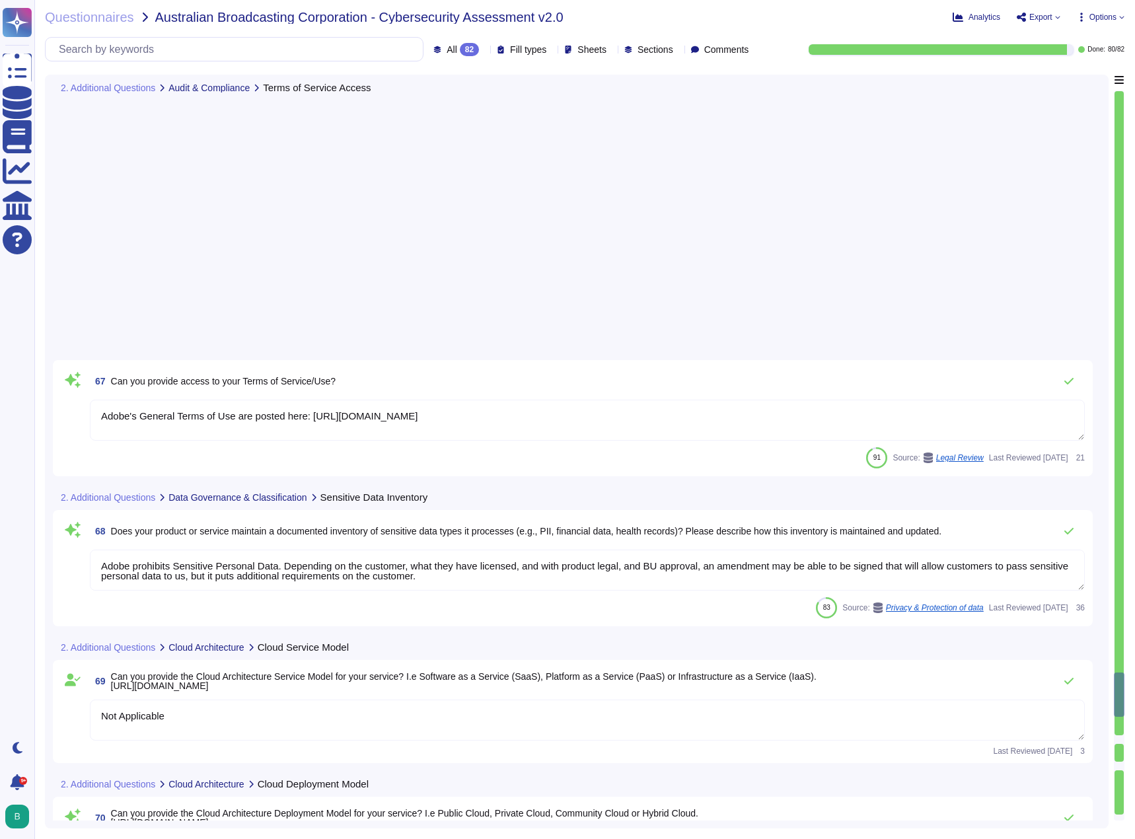
type textarea "Adobe's General Terms of Use are posted here: https://www.adobe.com/legal/terms…"
type textarea "Adobe prohibits Sensitive Personal Data. Depending on the customer, what they h…"
type textarea "Not Applicable"
type textarea "Storage of classified or restricted data within public cloud offerings is addre…"
type textarea "Amazon Web Services uses strong tenant isolation security and control capabilit…"
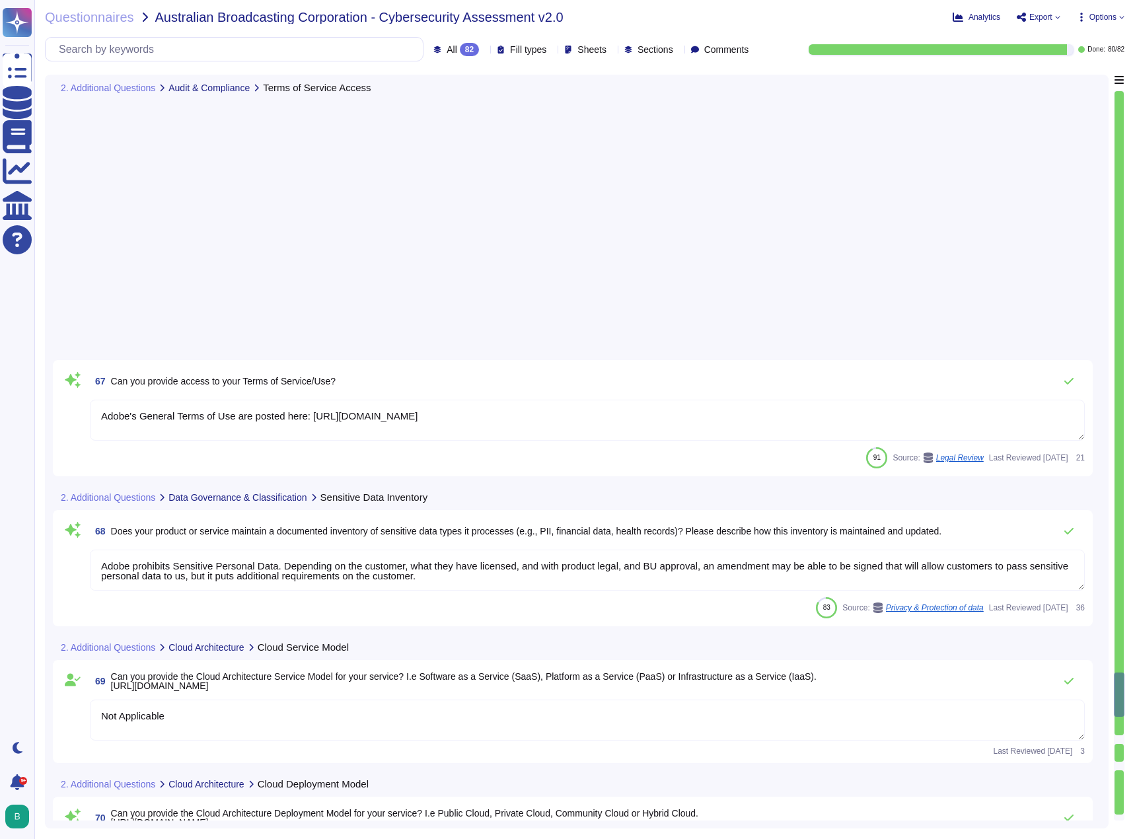
type textarea "Refer to the product documentation for available features and capabilities."
type textarea "Adobe may use customer-specific data such as profiles, segments, and operationa…"
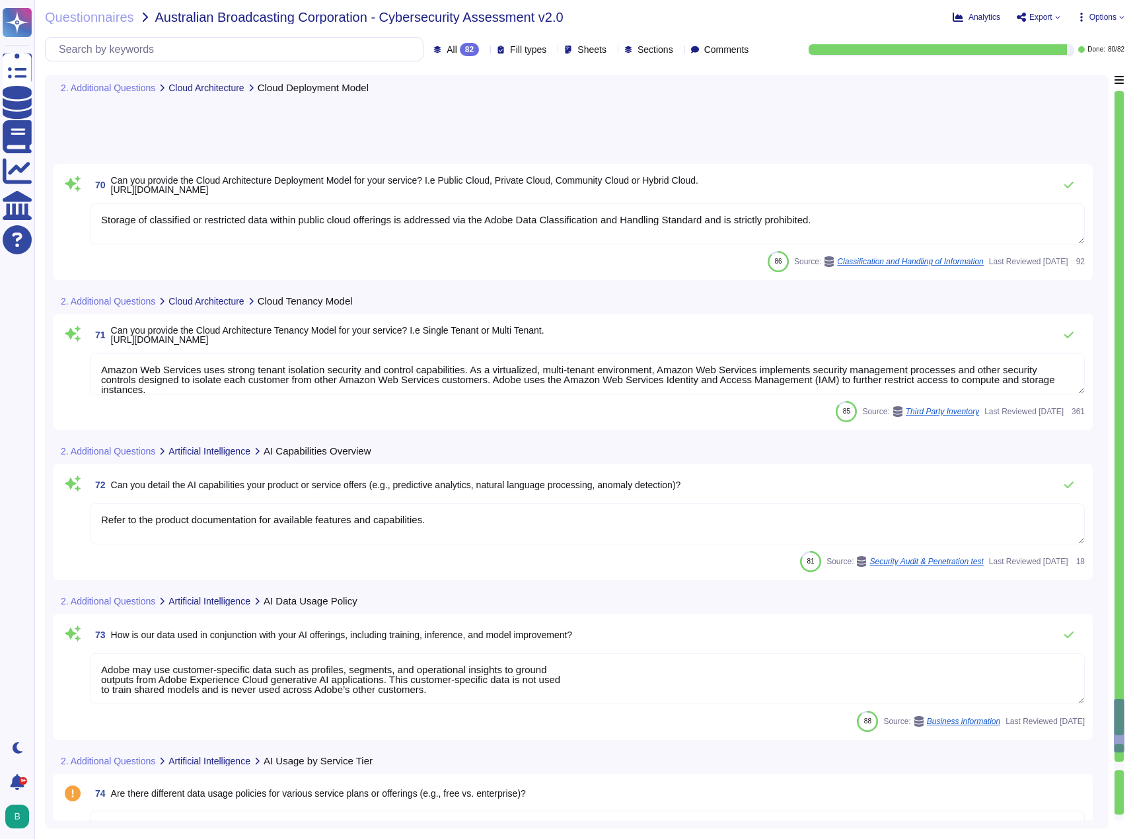
type textarea "Adobe Experience Cloud applications do not use customer data to train AI models…"
type textarea "Adobe employs proprietary AI models designed to be safe for commercial use. The…"
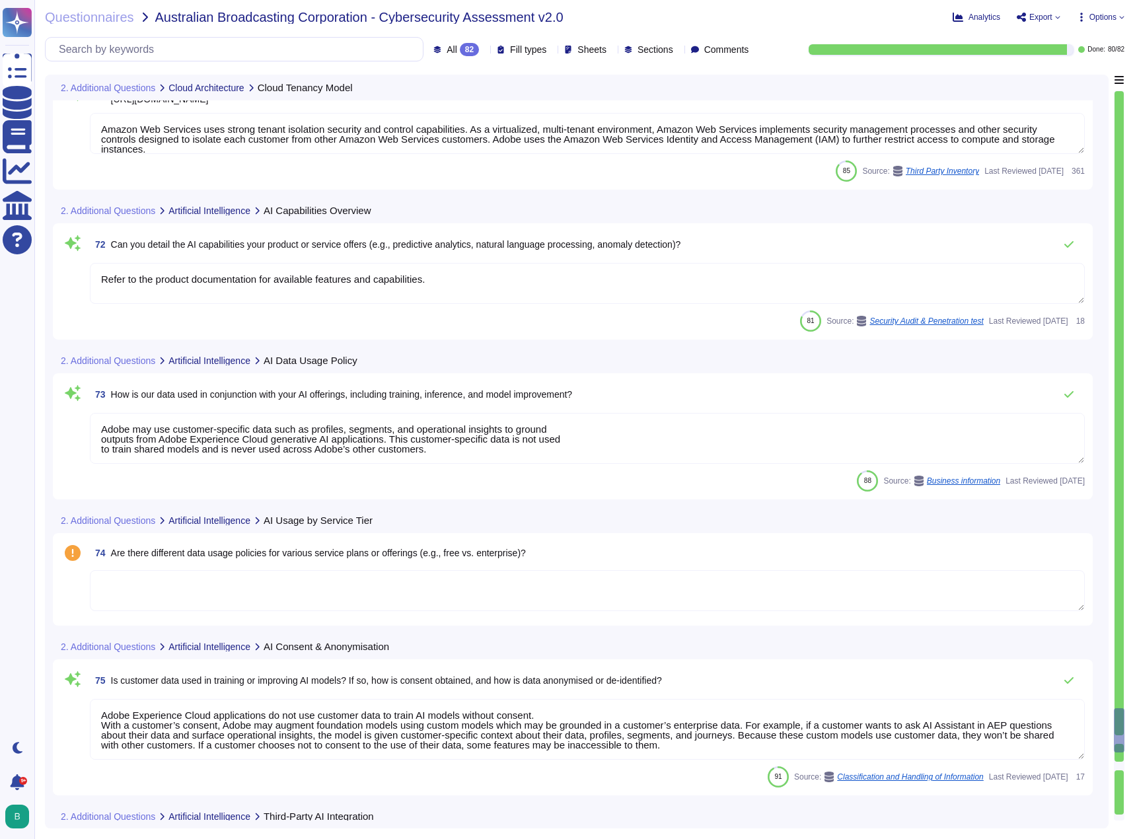
type textarea "Adobe has established governance processes to evaluate and track the performanc…"
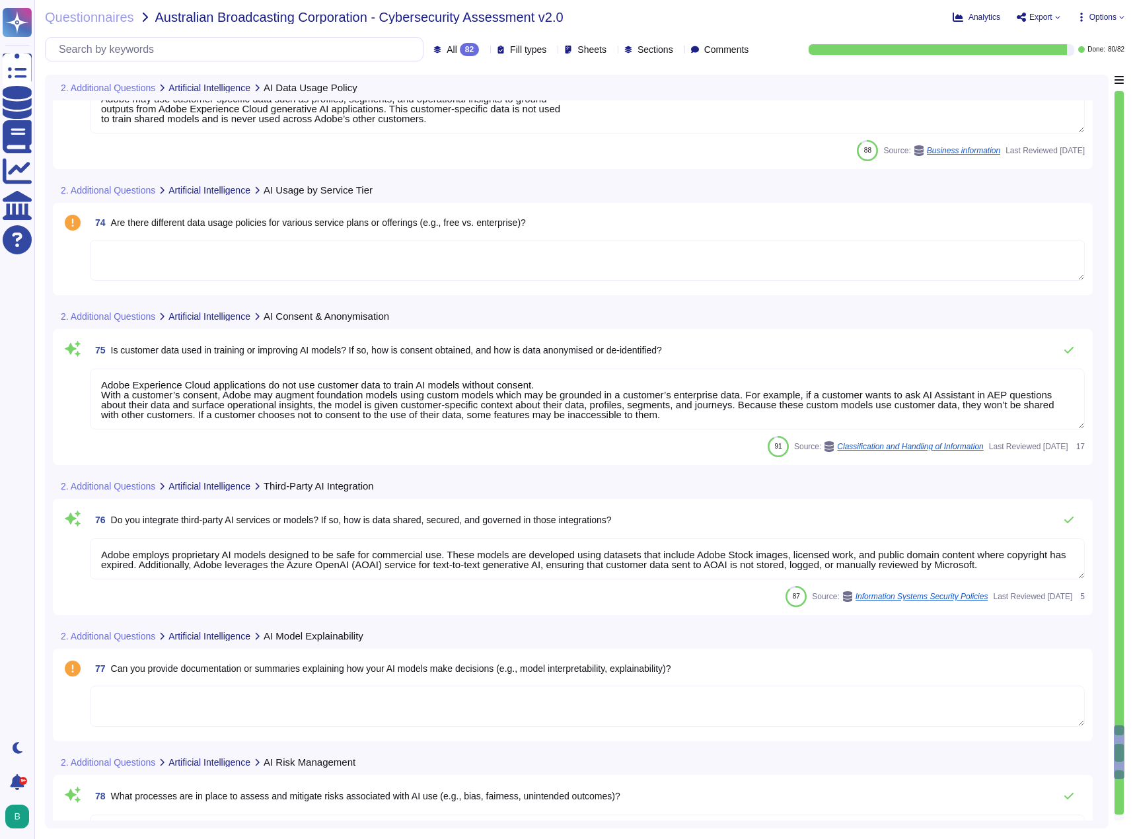
type textarea "At Adobe, business leaders are held accountable for the ethical operation of Ad…"
type textarea "If an Adobe employee receives an email they suspect is a phishing attempt or sp…"
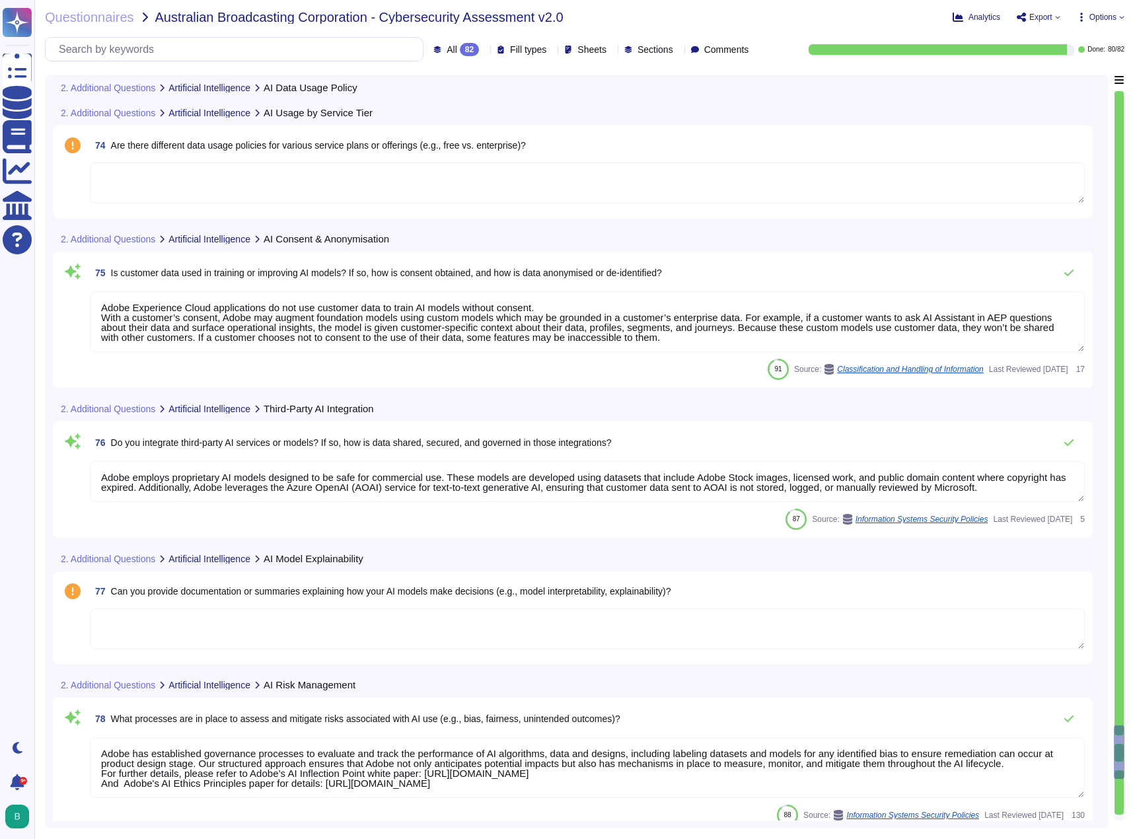
scroll to position [10735, 0]
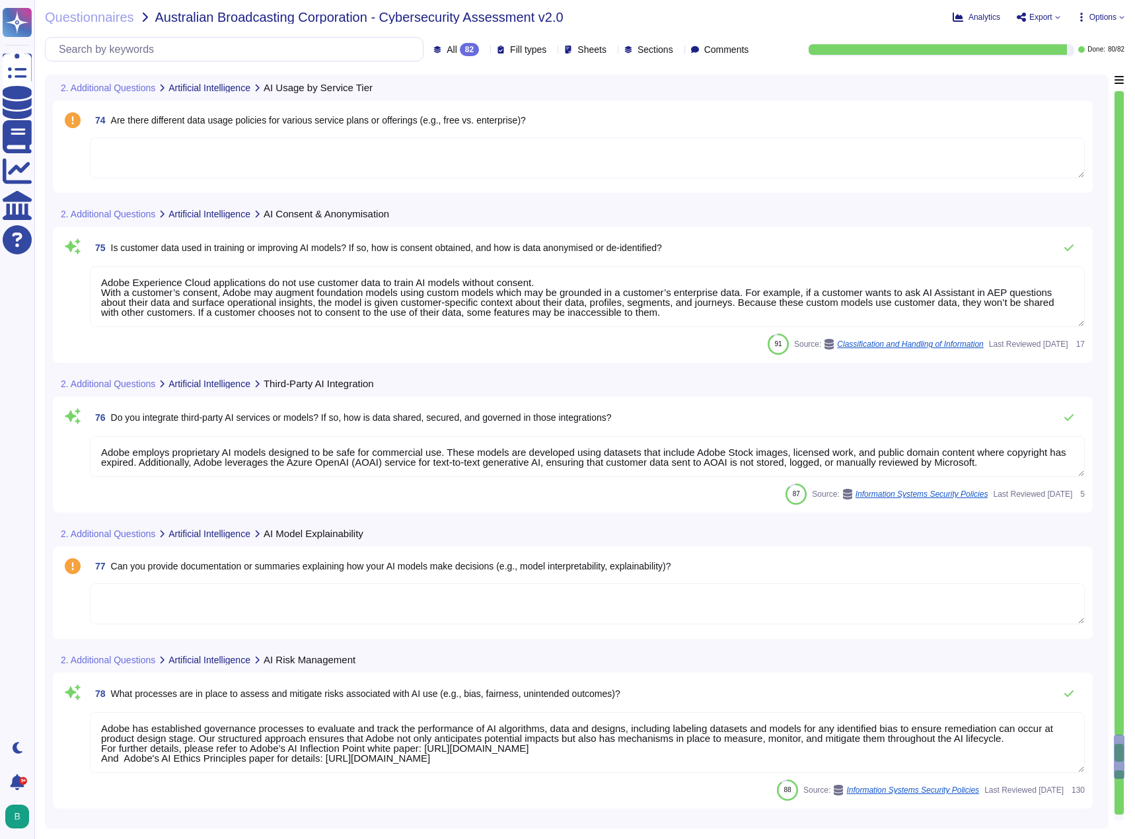
click at [1055, 15] on icon at bounding box center [1057, 17] width 5 height 5
click at [1064, 80] on p "Download" at bounding box center [1087, 96] width 47 height 32
type textarea "At Adobe, business leaders are held accountable for the ethical operation of Ad…"
type textarea "If an Adobe employee receives an email they suspect is a phishing attempt or sp…"
click at [768, 17] on div "Questionnaires Australian Broadcasting Corporation - Cybersecurity Assessment v…" at bounding box center [441, 17] width 793 height 13
